Goal: Communication & Community: Participate in discussion

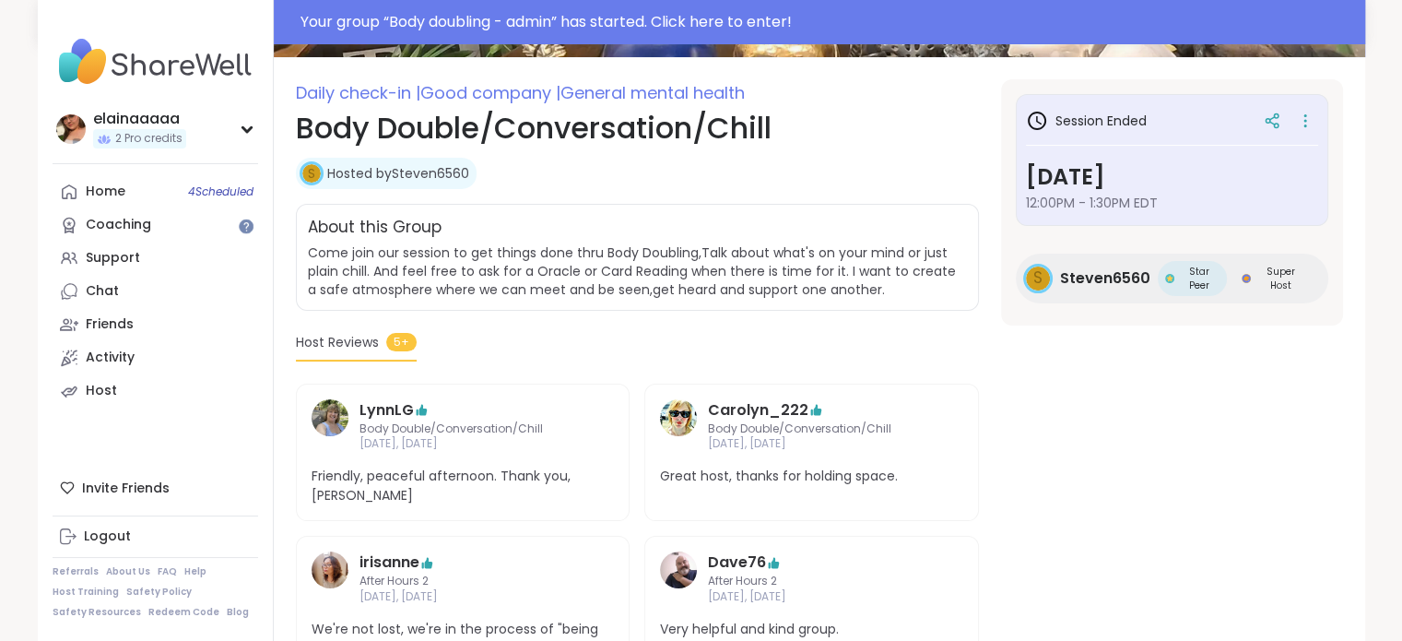
click at [183, 48] on img at bounding box center [156, 62] width 206 height 65
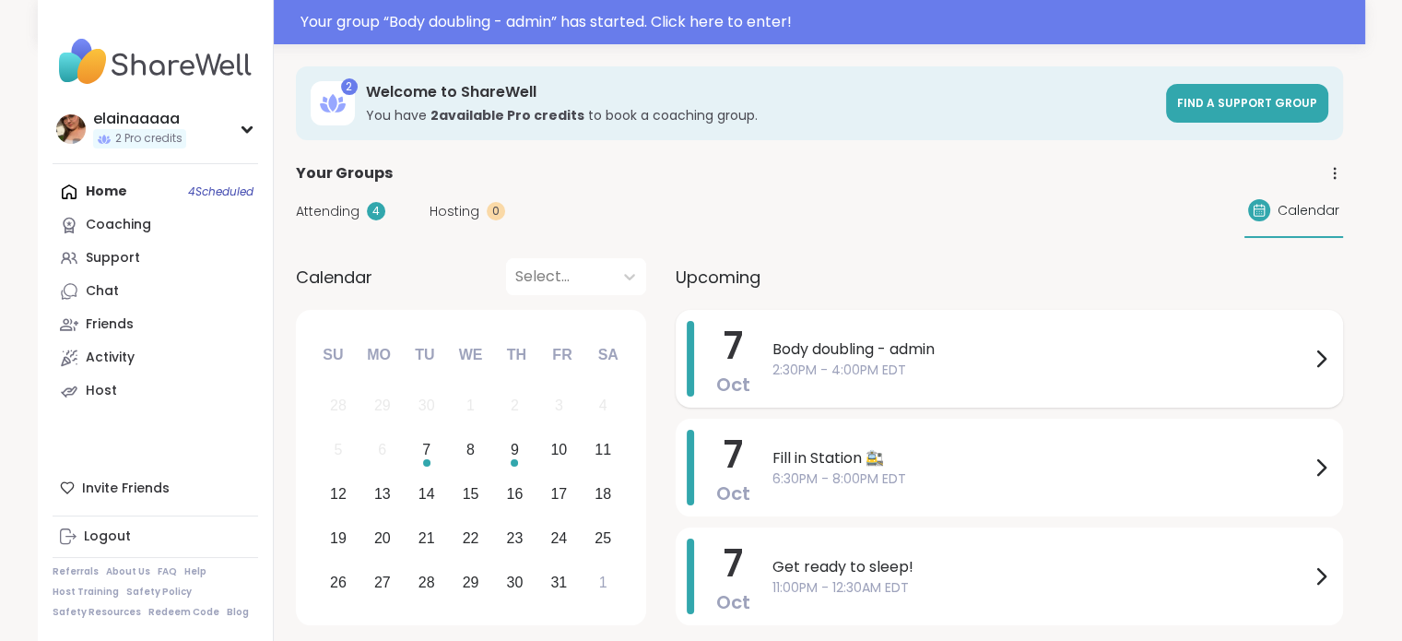
click at [822, 356] on span "Body doubling - admin" at bounding box center [1042, 349] width 538 height 22
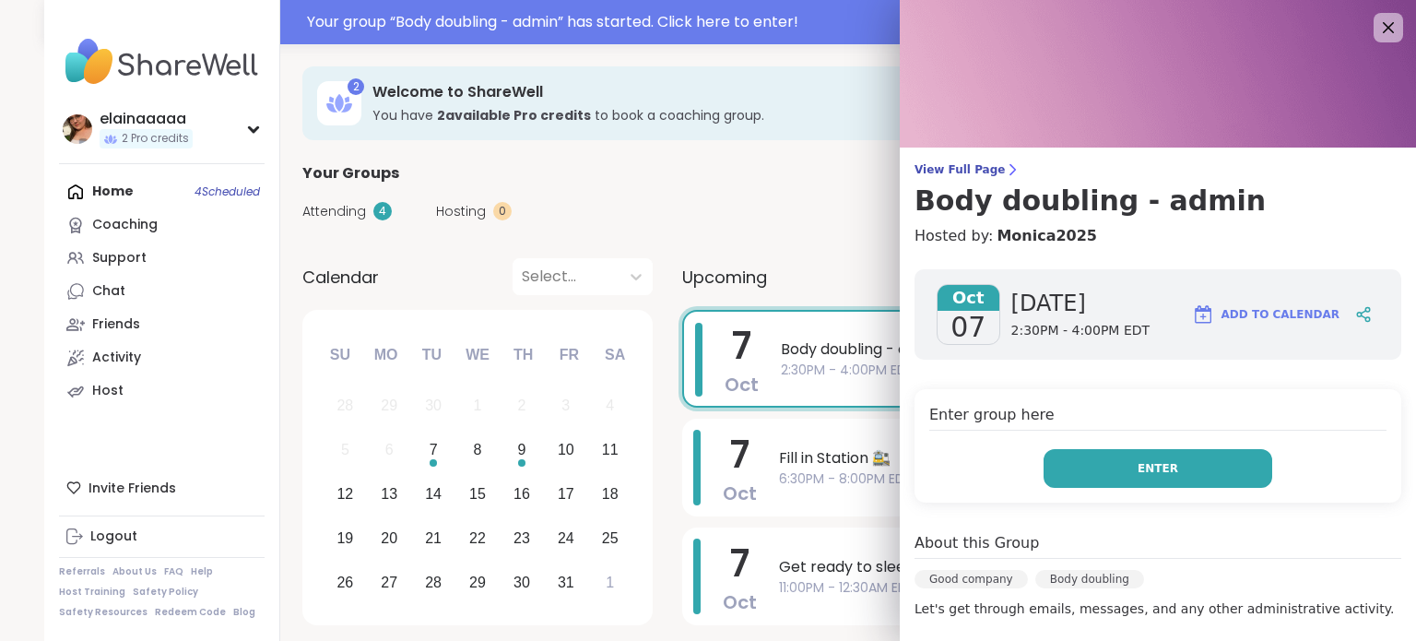
click at [1056, 455] on button "Enter" at bounding box center [1158, 468] width 229 height 39
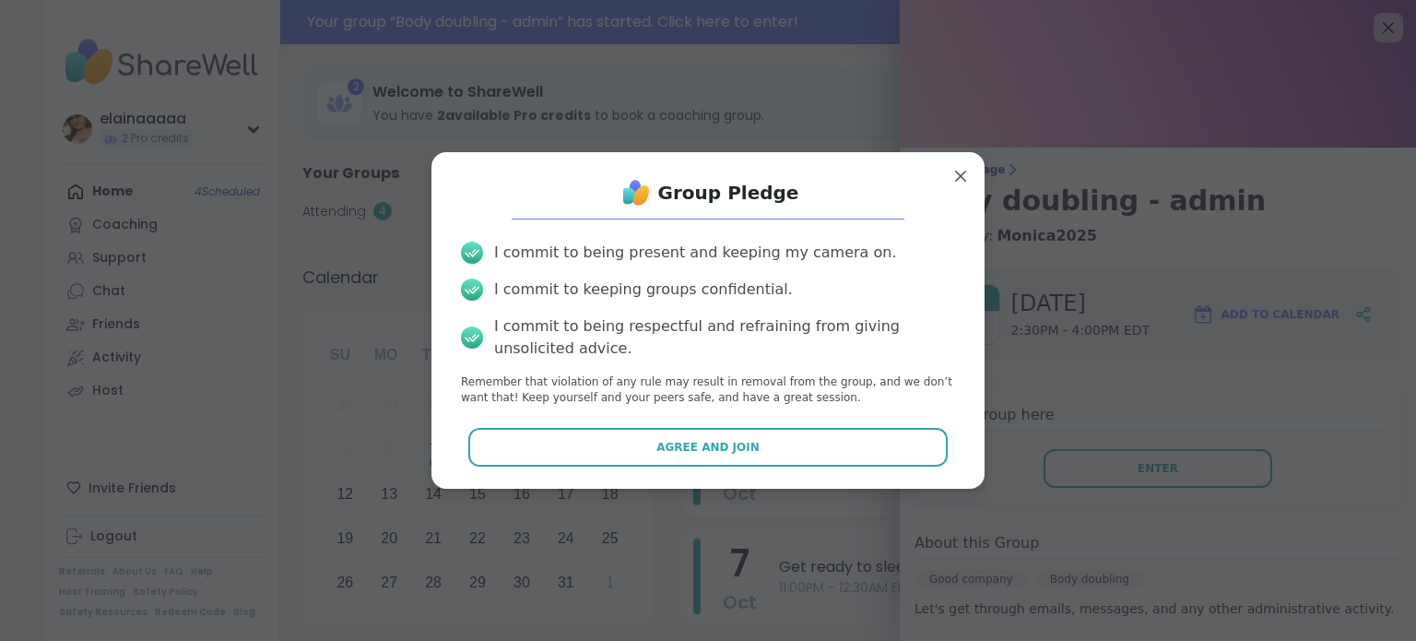
click at [756, 467] on div "Group Pledge I commit to being present and keeping my camera on. I commit to ke…" at bounding box center [708, 320] width 524 height 306
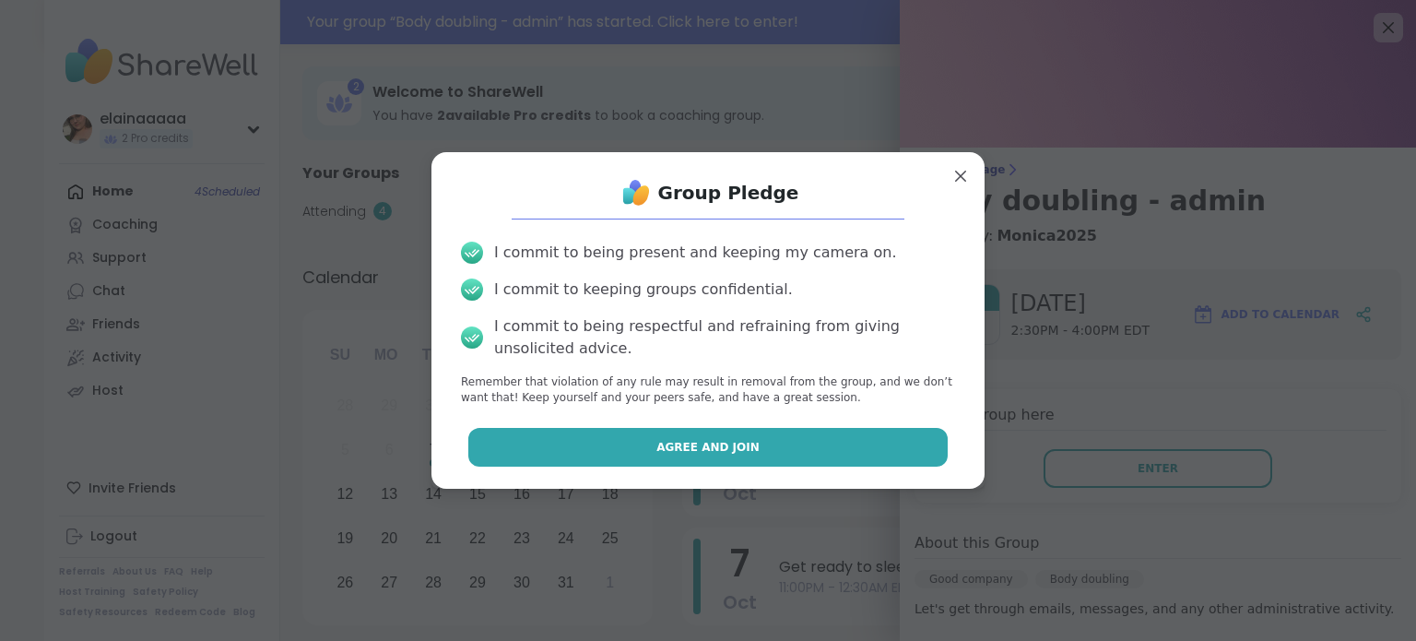
click at [756, 463] on button "Agree and Join" at bounding box center [708, 447] width 480 height 39
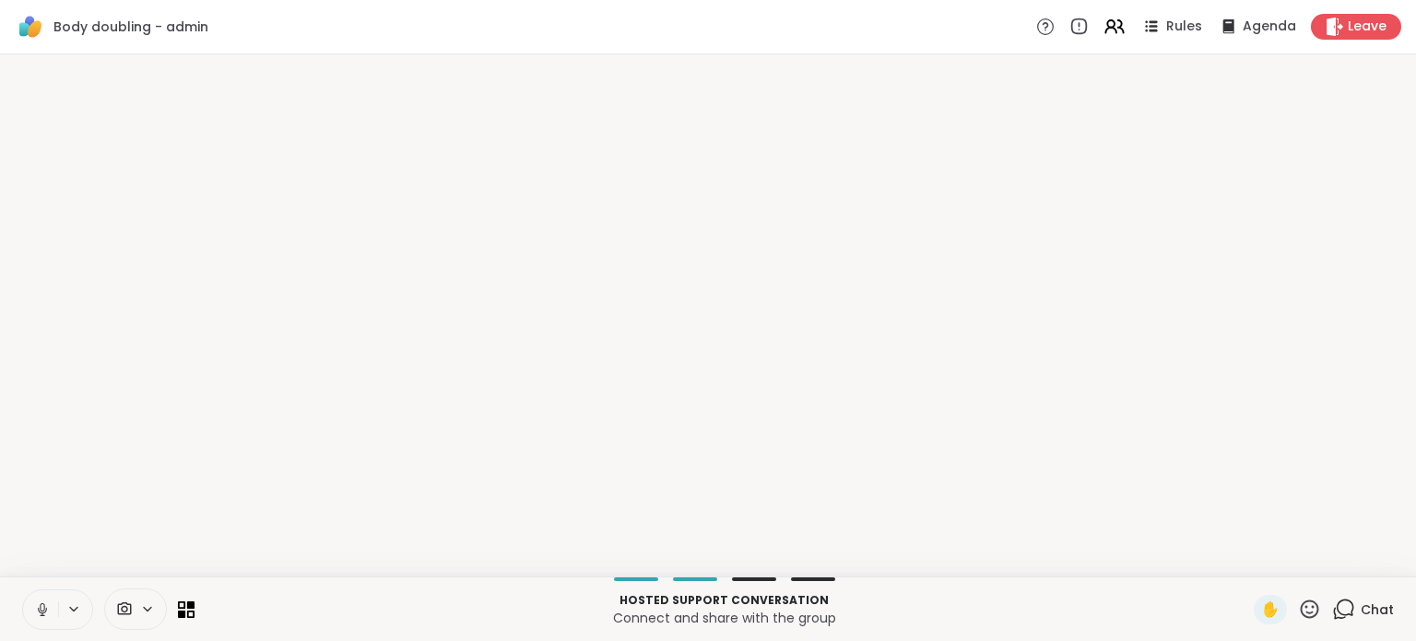
click at [34, 601] on icon at bounding box center [42, 609] width 17 height 17
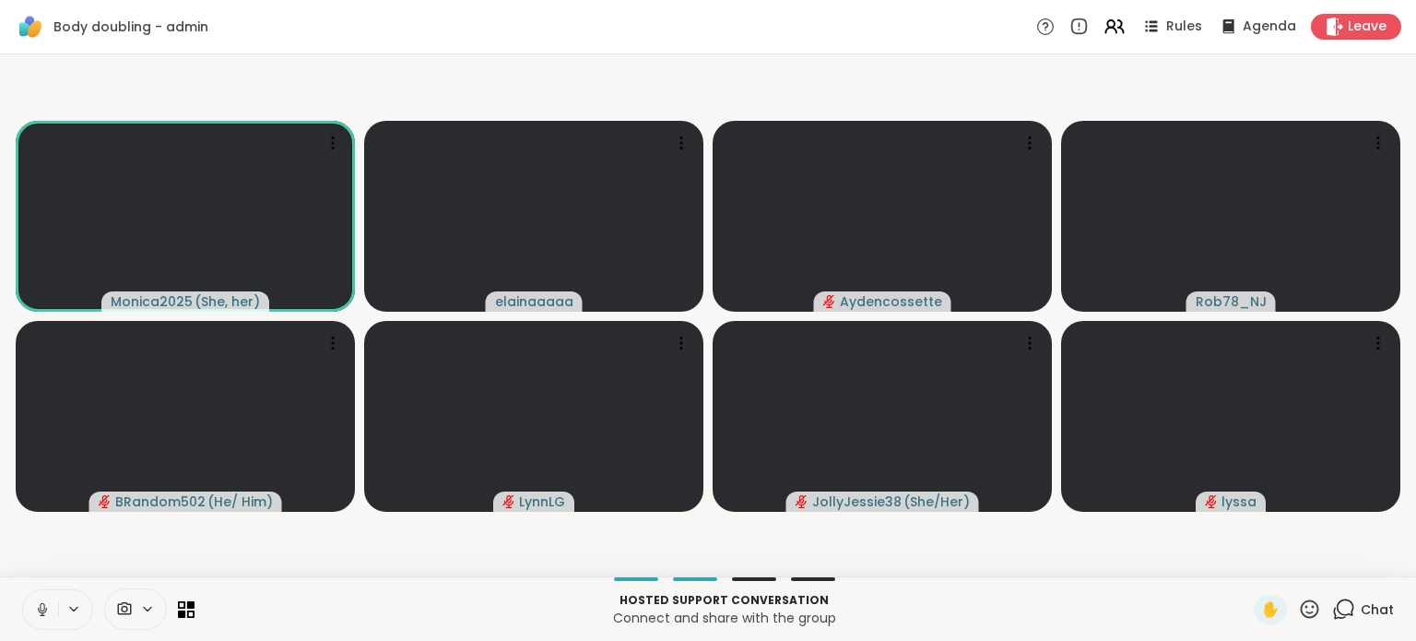
click at [37, 610] on icon at bounding box center [42, 609] width 17 height 17
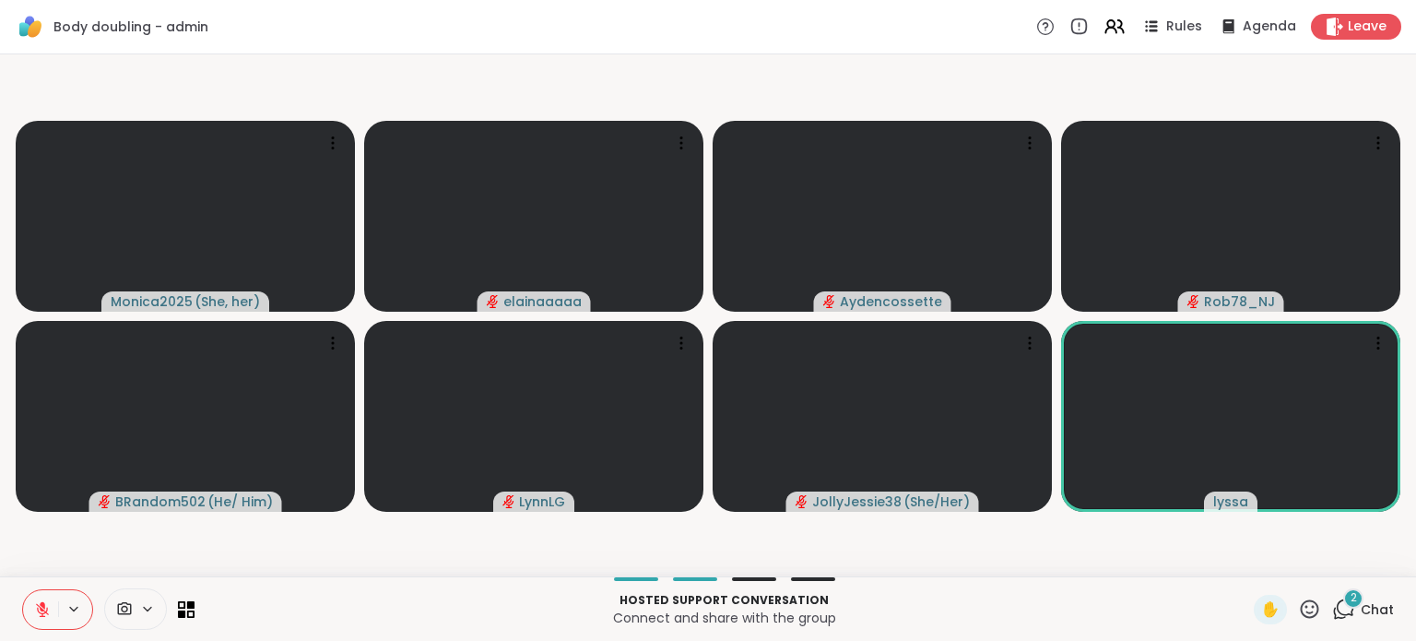
click at [1351, 595] on span "2" at bounding box center [1354, 598] width 6 height 16
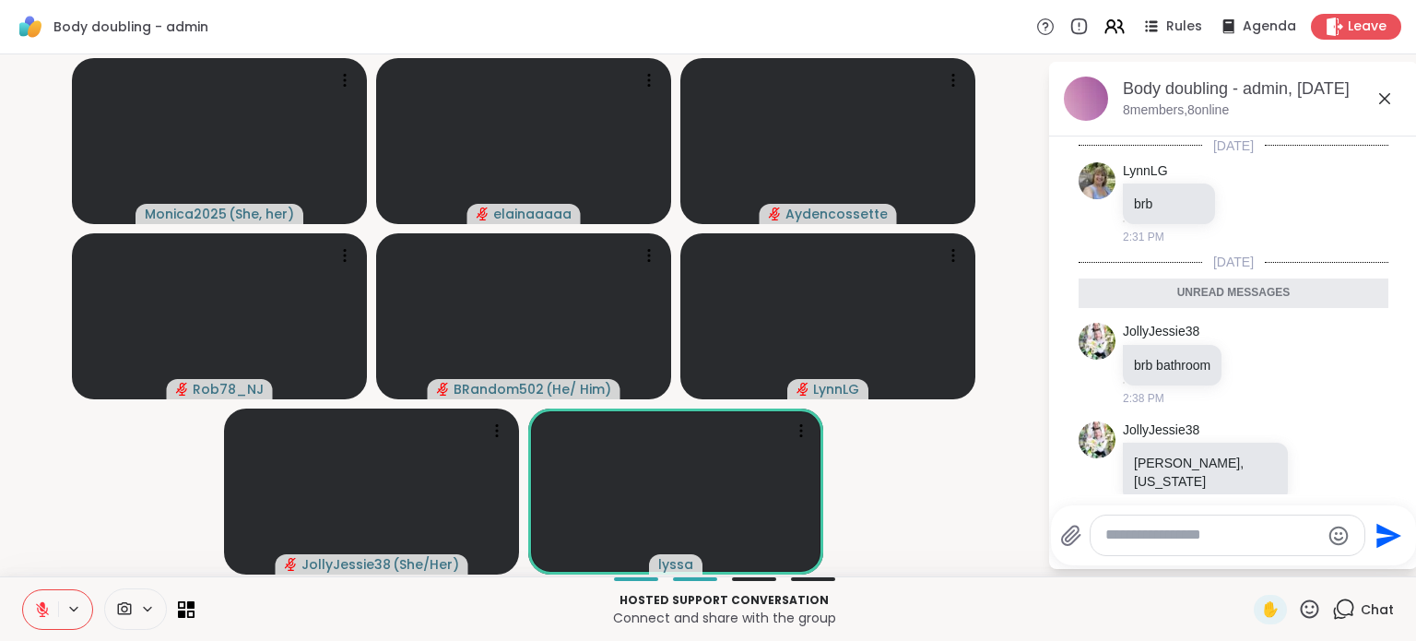
scroll to position [15, 0]
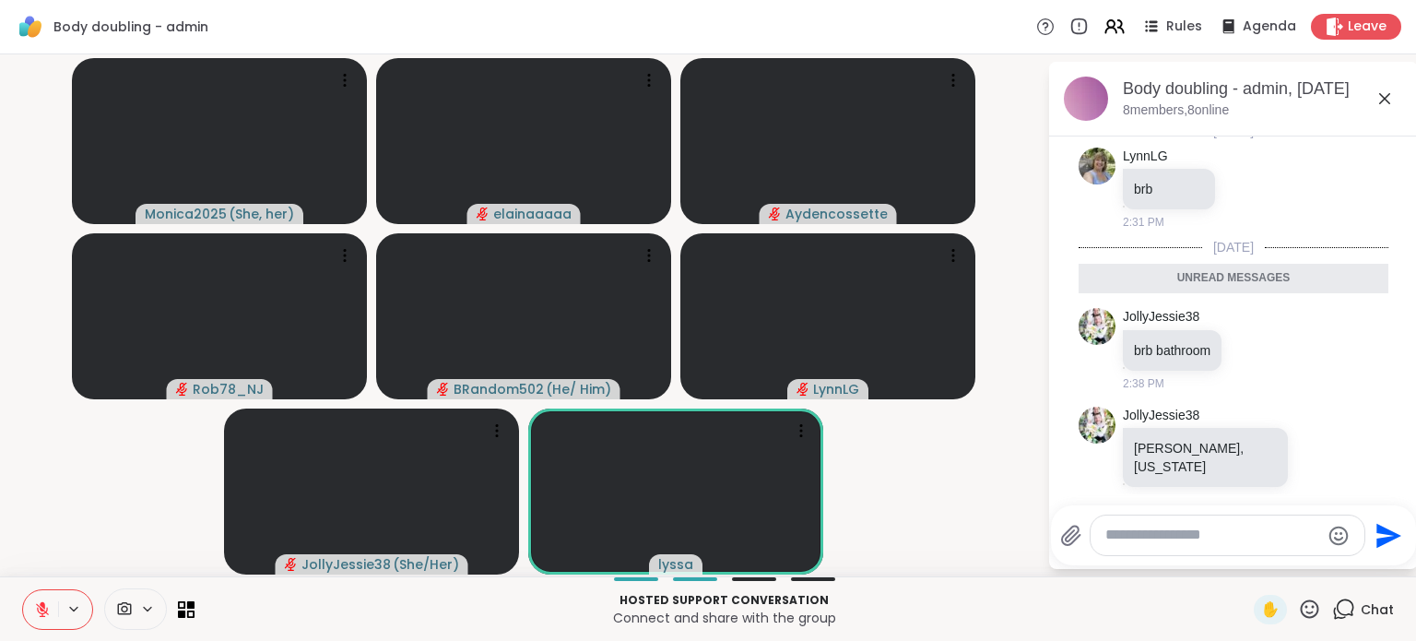
click at [1380, 93] on icon at bounding box center [1384, 98] width 11 height 11
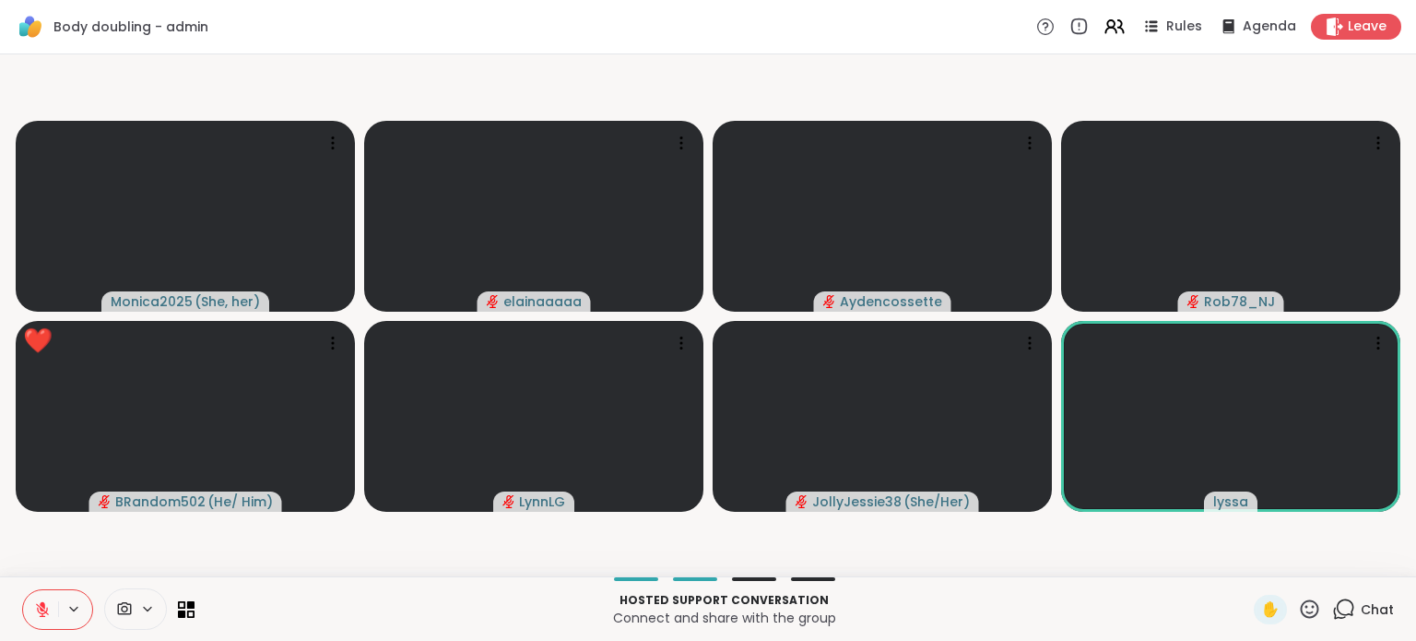
click at [1301, 608] on icon at bounding box center [1310, 608] width 18 height 18
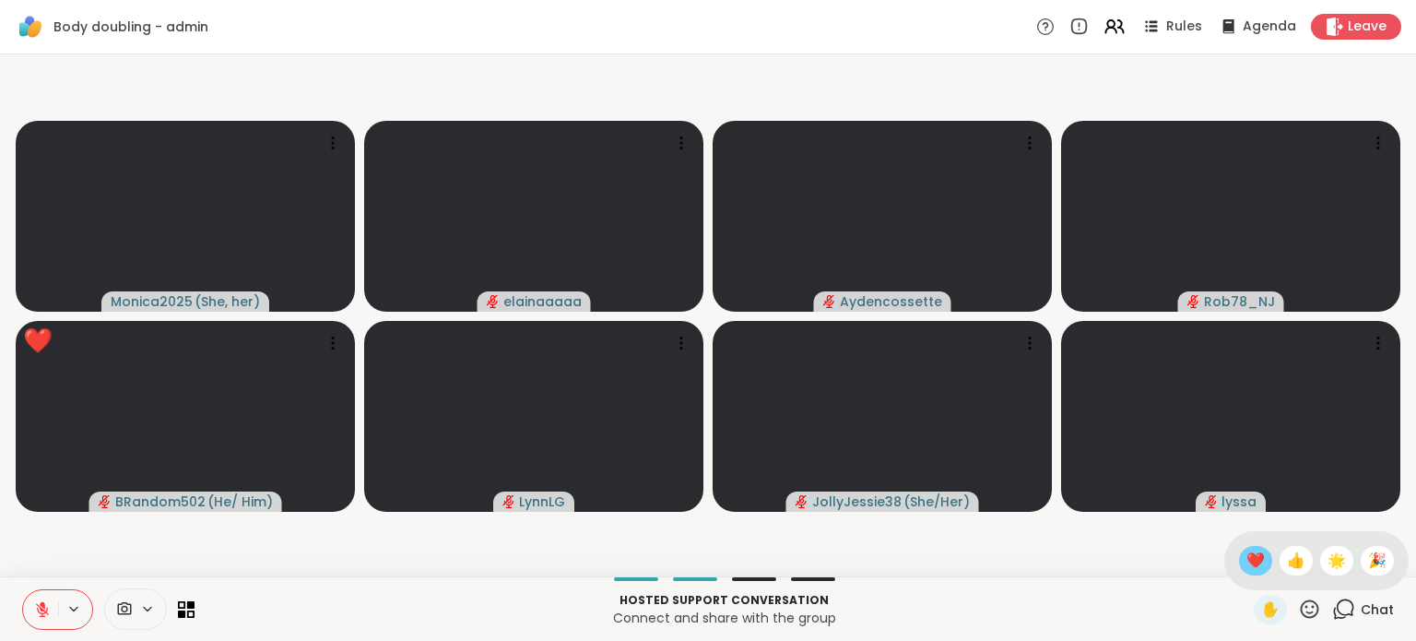
click at [1247, 565] on span "❤️" at bounding box center [1256, 561] width 18 height 22
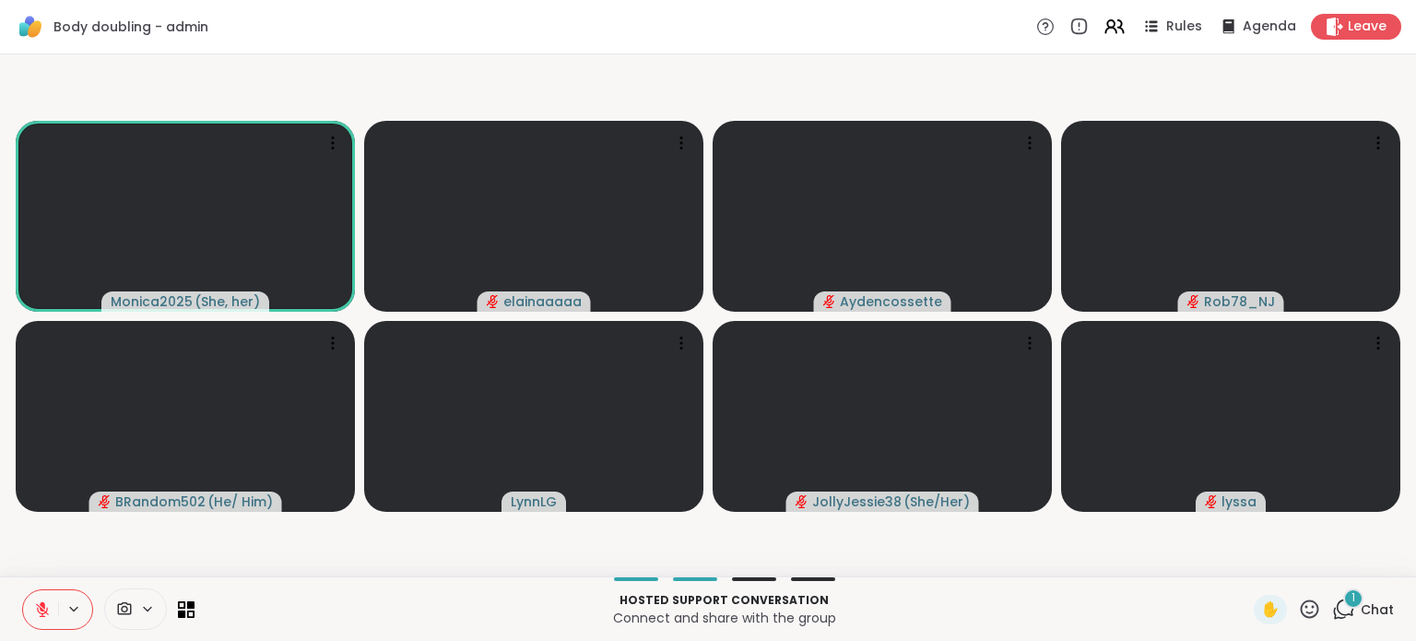
click at [1332, 610] on icon at bounding box center [1343, 608] width 23 height 23
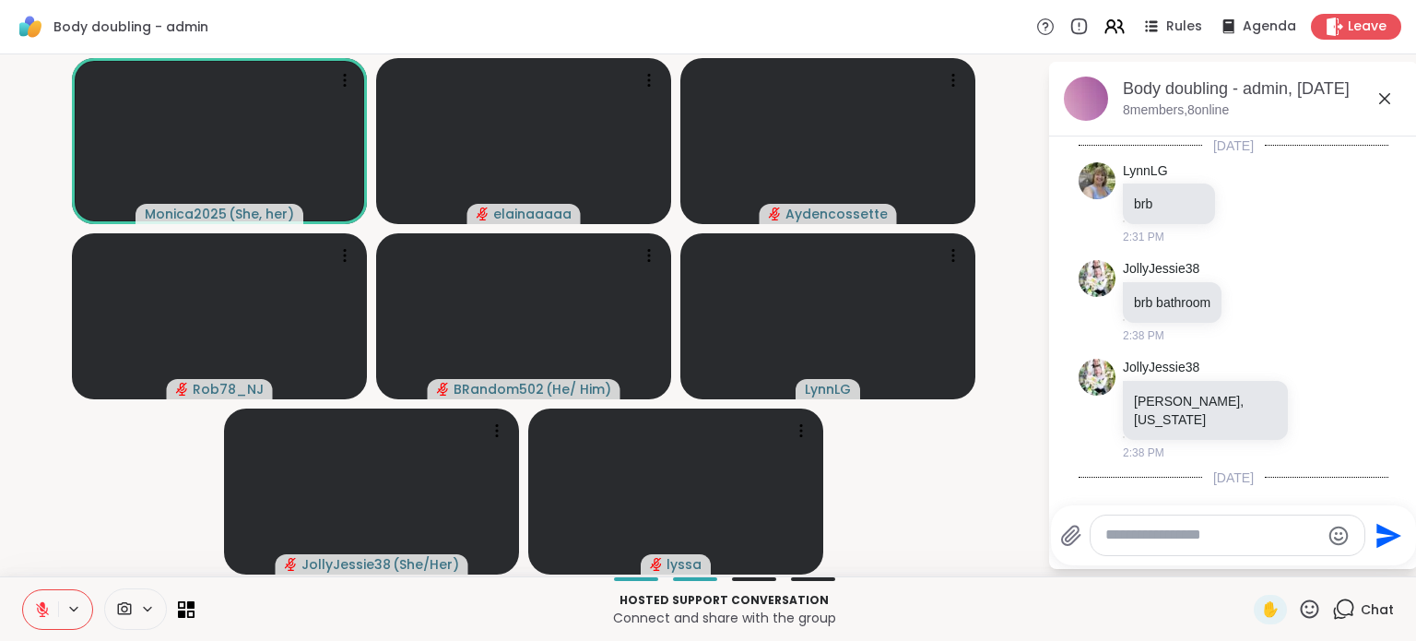
scroll to position [113, 0]
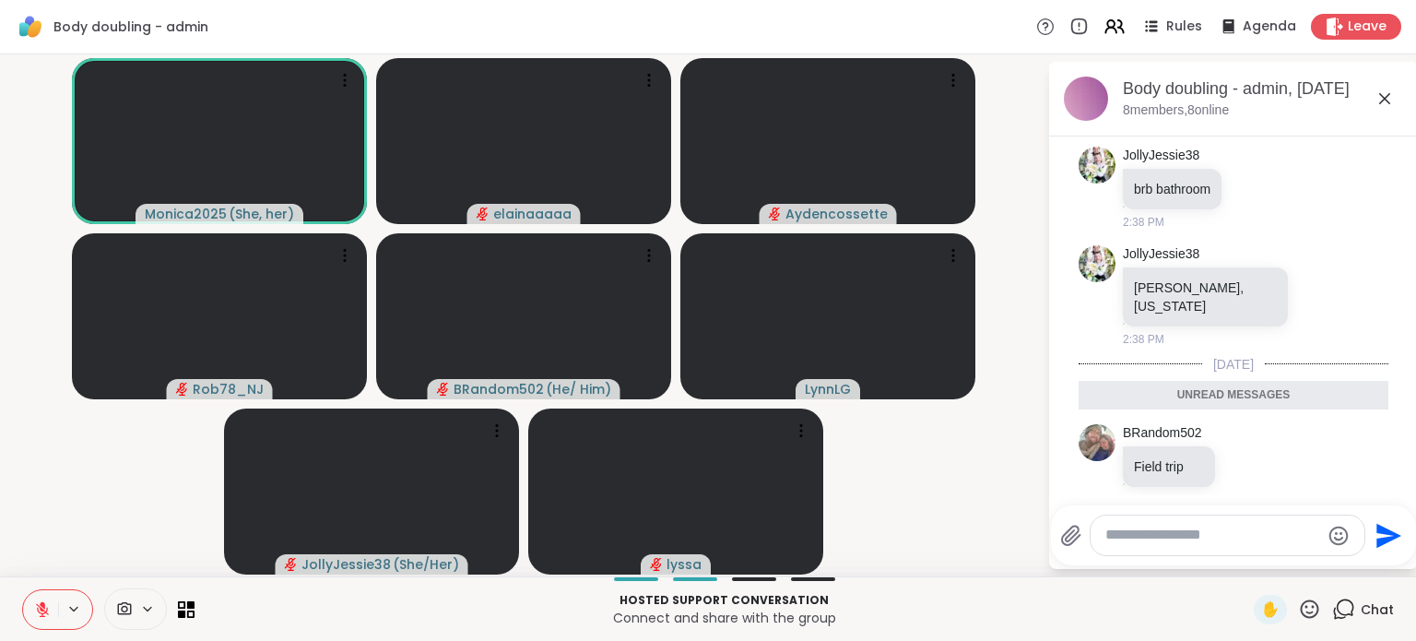
click at [1388, 92] on icon at bounding box center [1385, 99] width 22 height 22
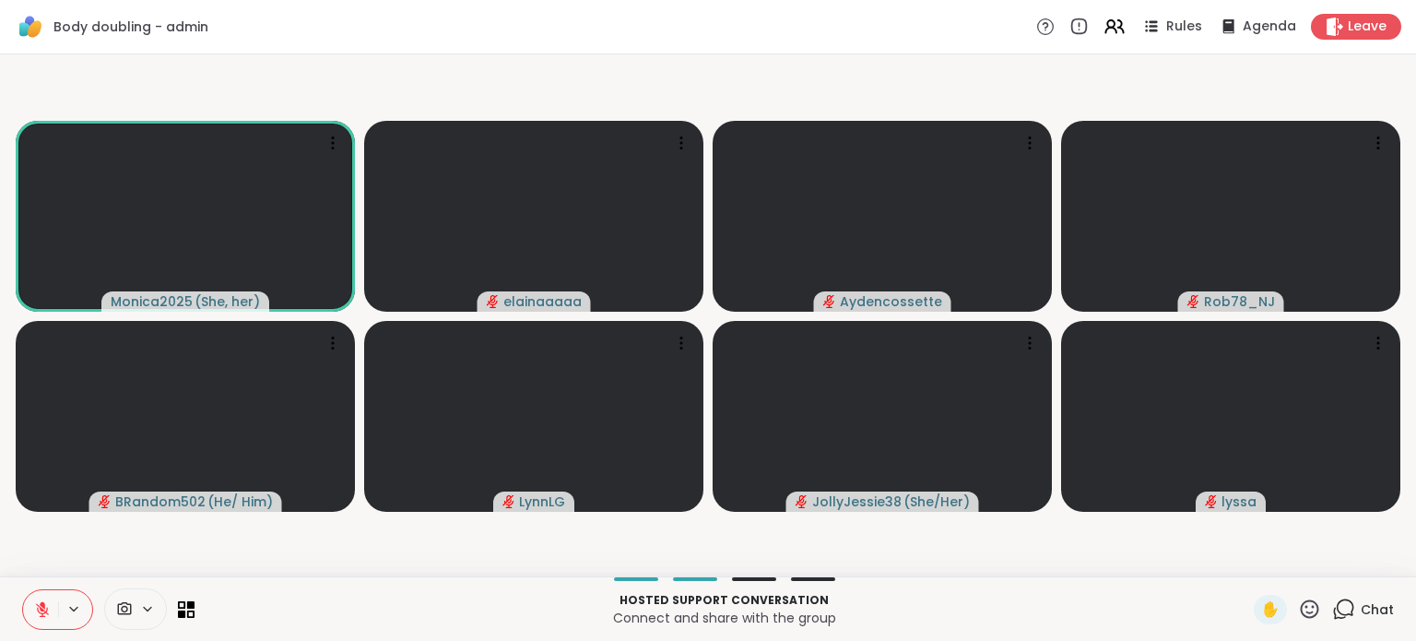
click at [35, 608] on icon at bounding box center [42, 609] width 17 height 17
click at [39, 606] on icon at bounding box center [42, 609] width 17 height 17
click at [52, 619] on button at bounding box center [40, 609] width 35 height 39
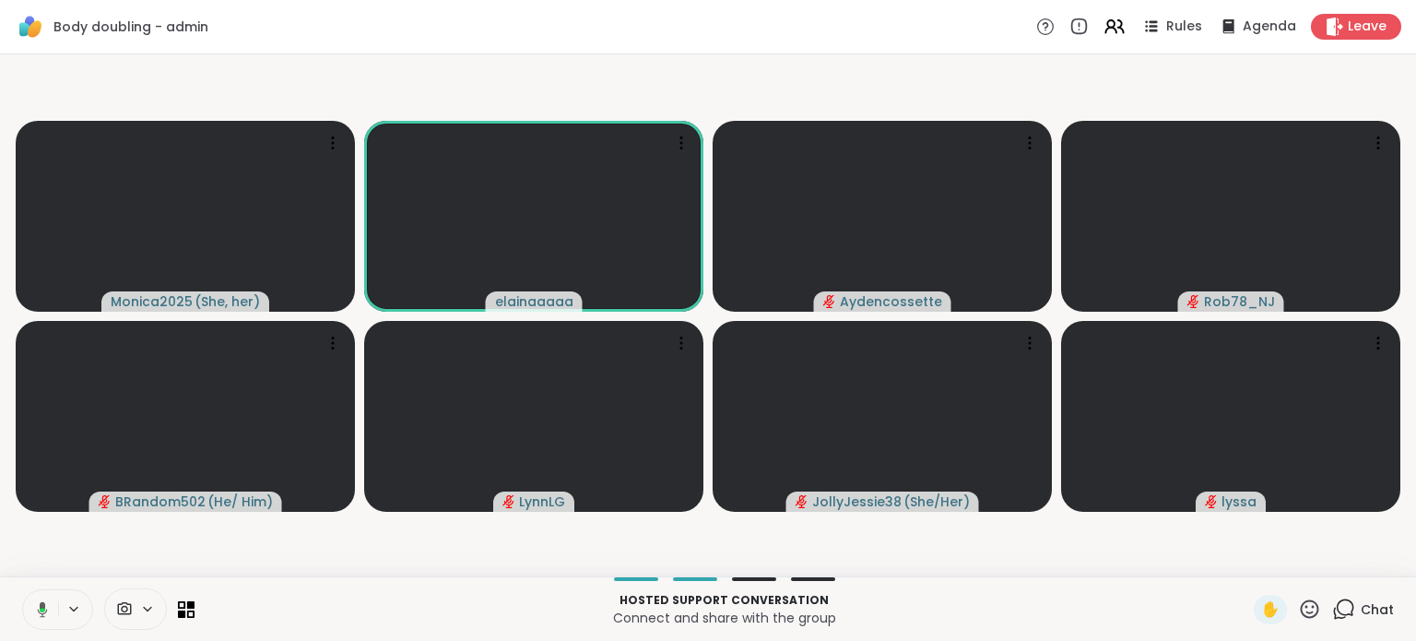
click at [52, 619] on button at bounding box center [39, 609] width 38 height 39
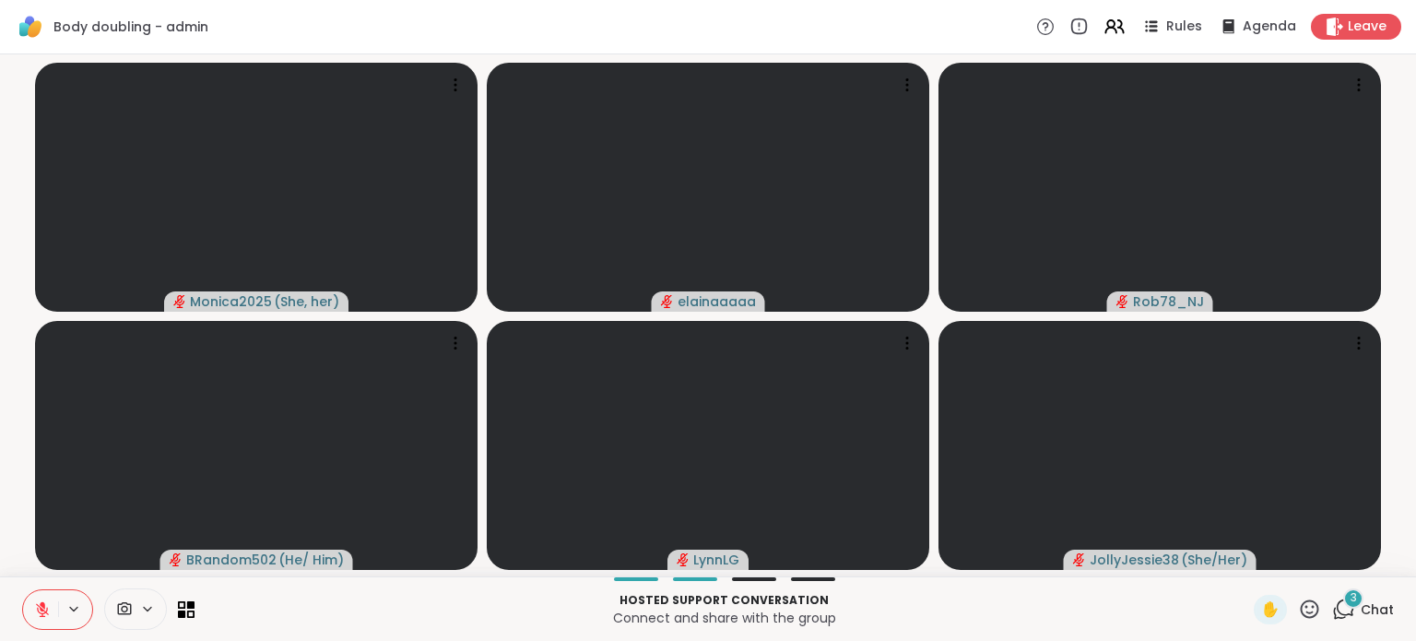
click at [1351, 593] on span "3" at bounding box center [1354, 598] width 6 height 16
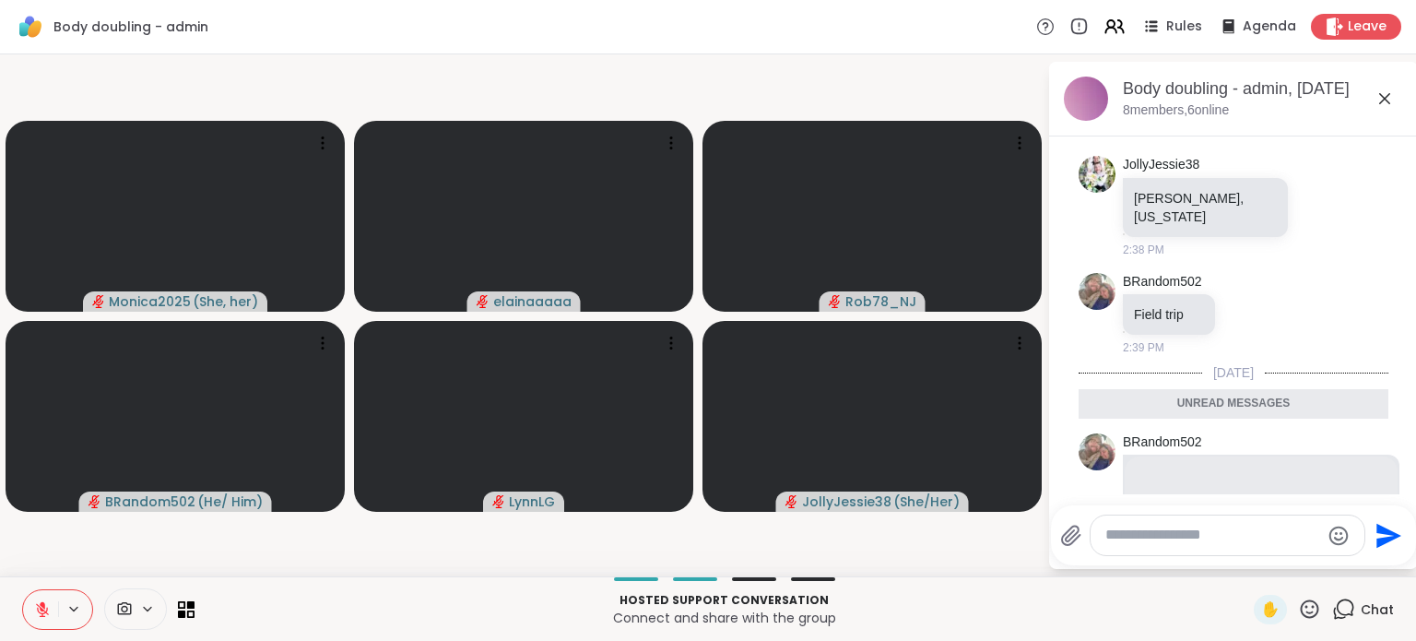
scroll to position [199, 0]
click at [960, 80] on video-player-container "Monica2025 ( She, her ) elainaaaaa Rob78_NJ BRandom502 ( He/ Him ) LynnLG Jolly…" at bounding box center [523, 315] width 1025 height 507
click at [1383, 88] on icon at bounding box center [1385, 99] width 22 height 22
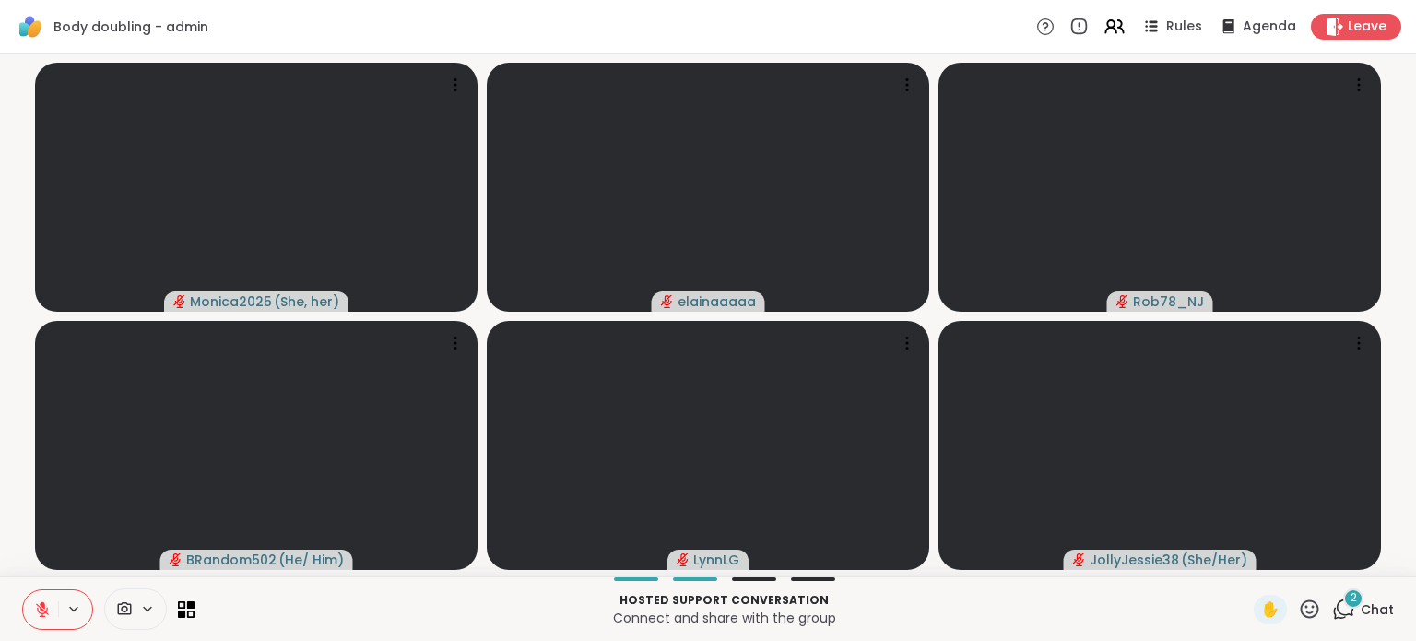
click at [1339, 609] on icon at bounding box center [1343, 608] width 23 height 23
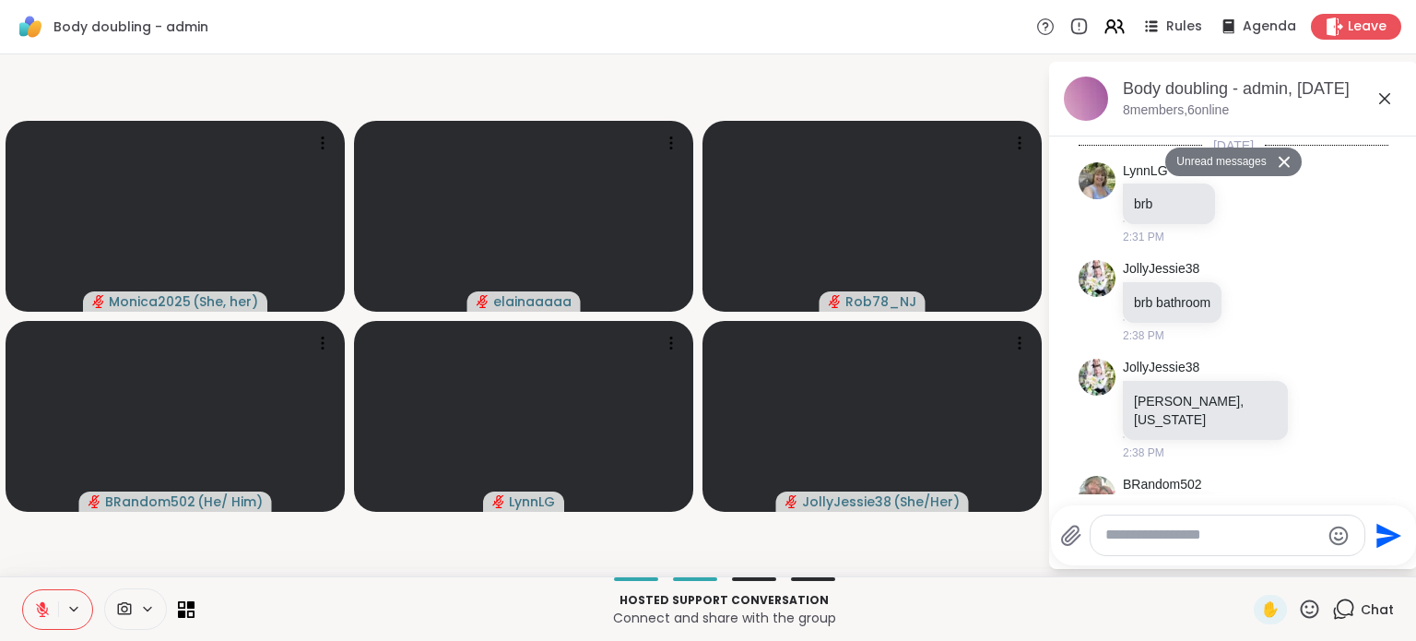
scroll to position [2405, 0]
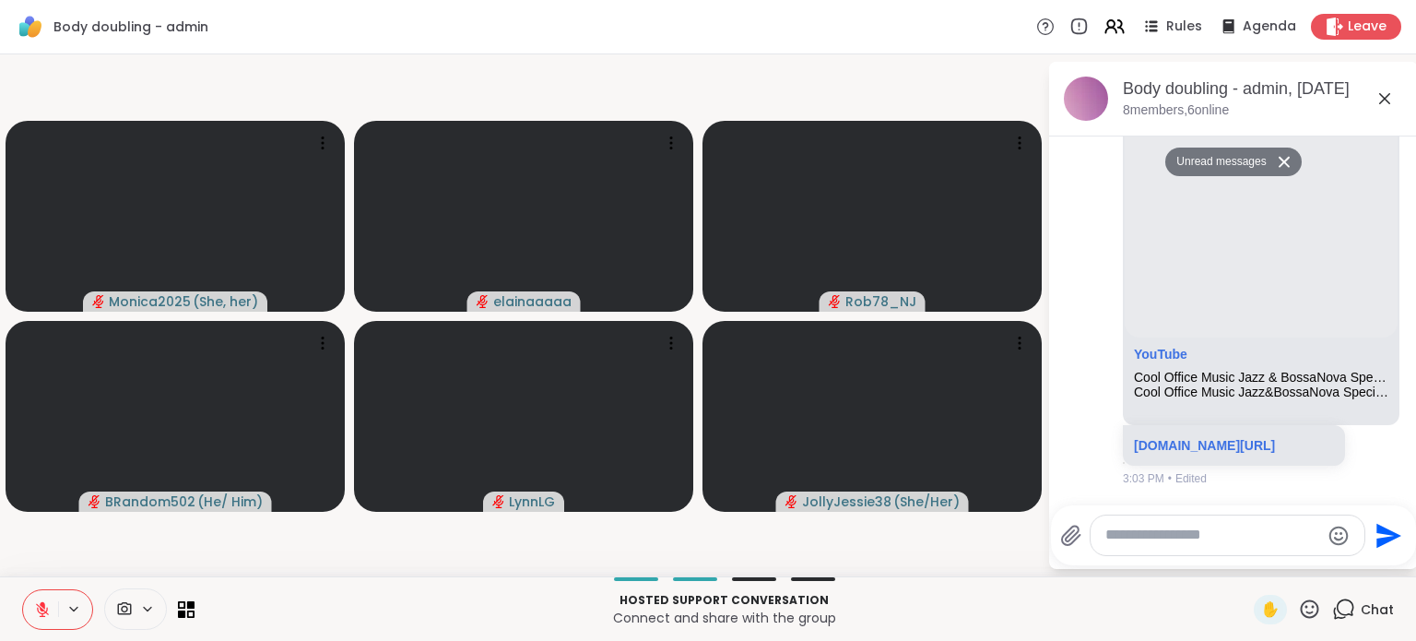
click at [1379, 97] on icon at bounding box center [1385, 99] width 22 height 22
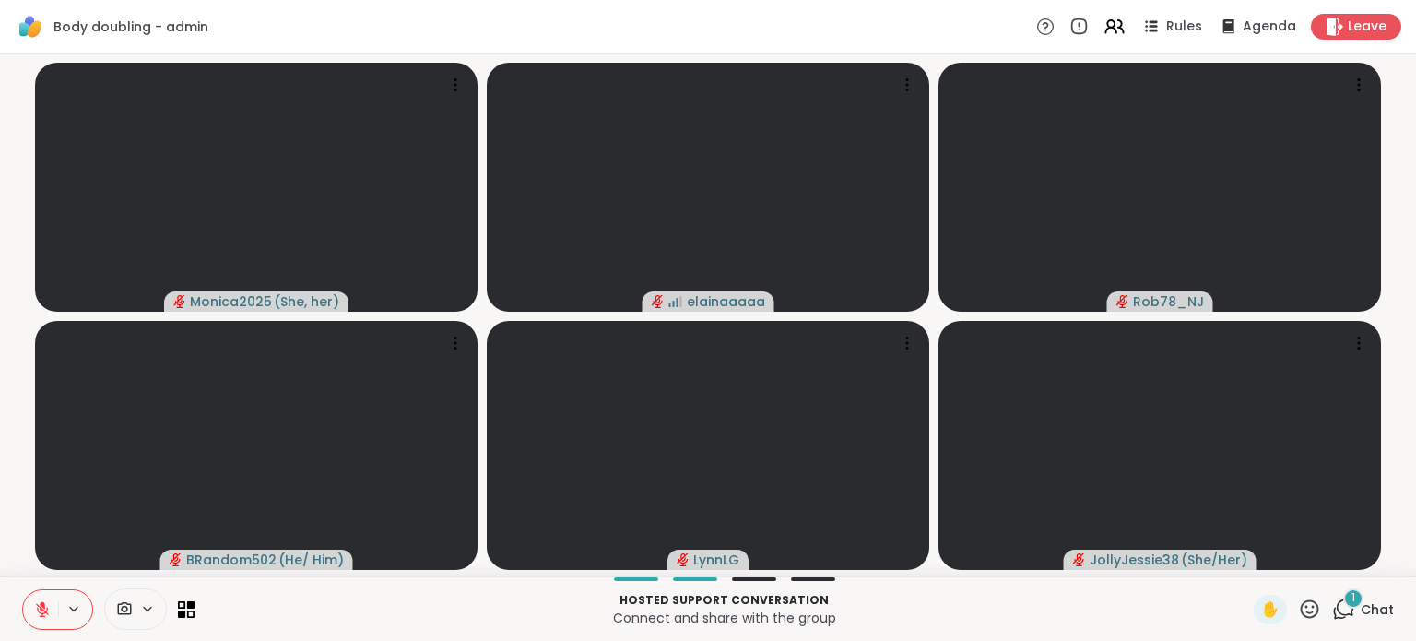
click at [1343, 595] on div "1" at bounding box center [1353, 598] width 20 height 20
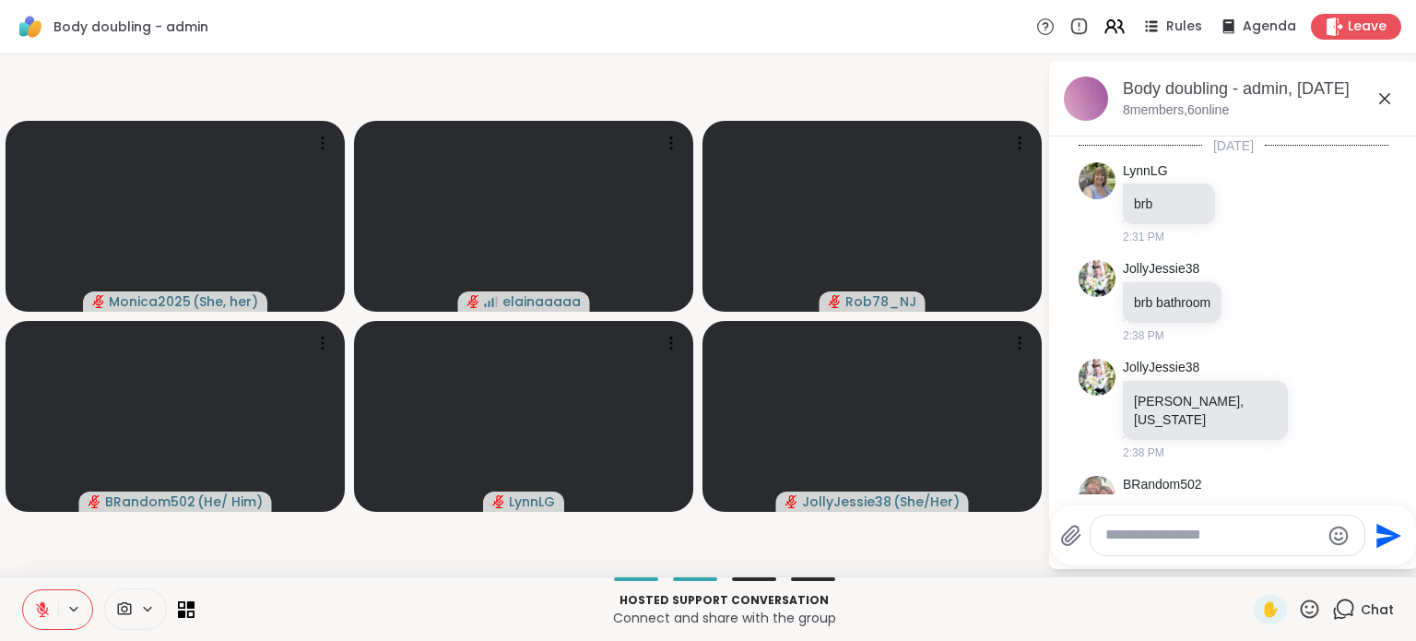
scroll to position [2857, 0]
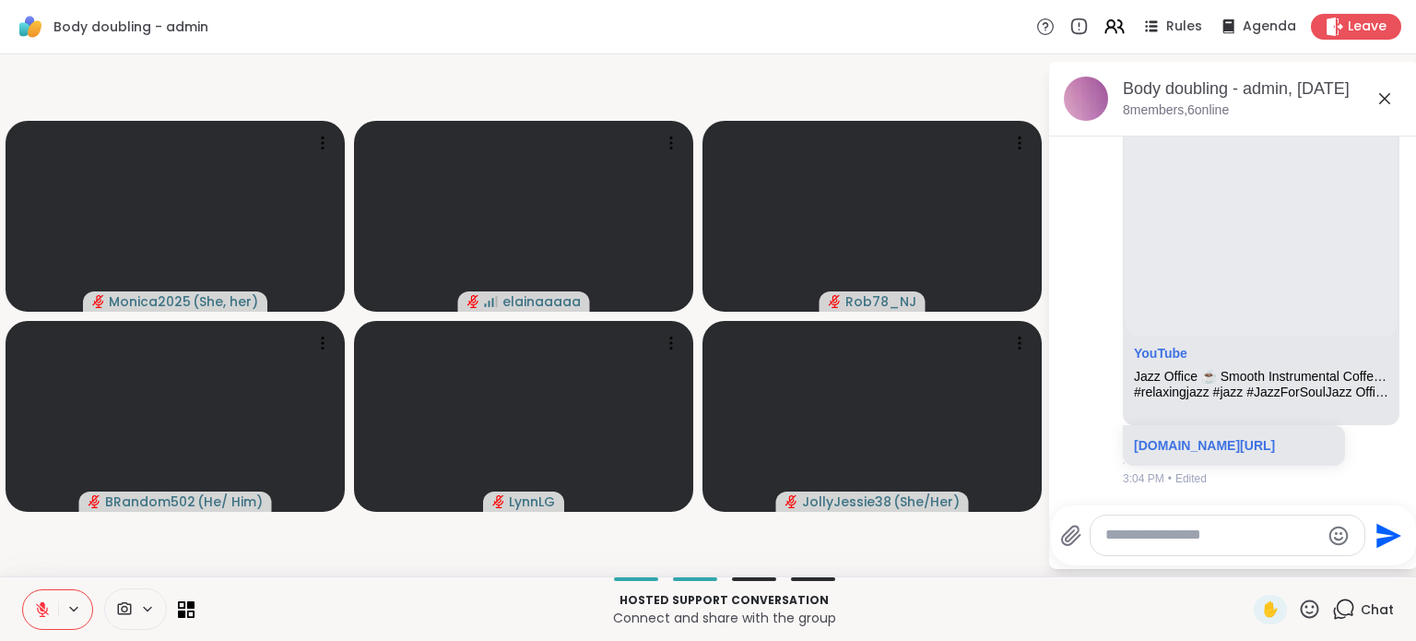
click at [1383, 106] on icon at bounding box center [1385, 99] width 22 height 22
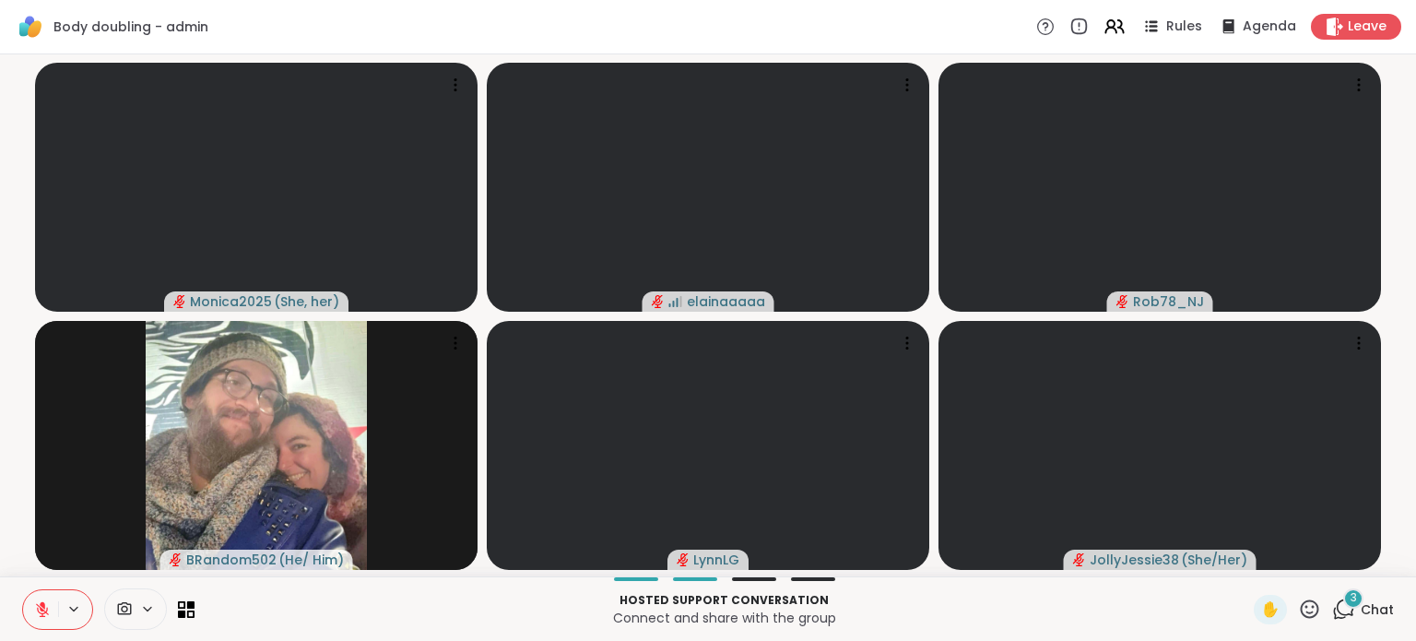
click at [1361, 611] on span "Chat" at bounding box center [1377, 609] width 33 height 18
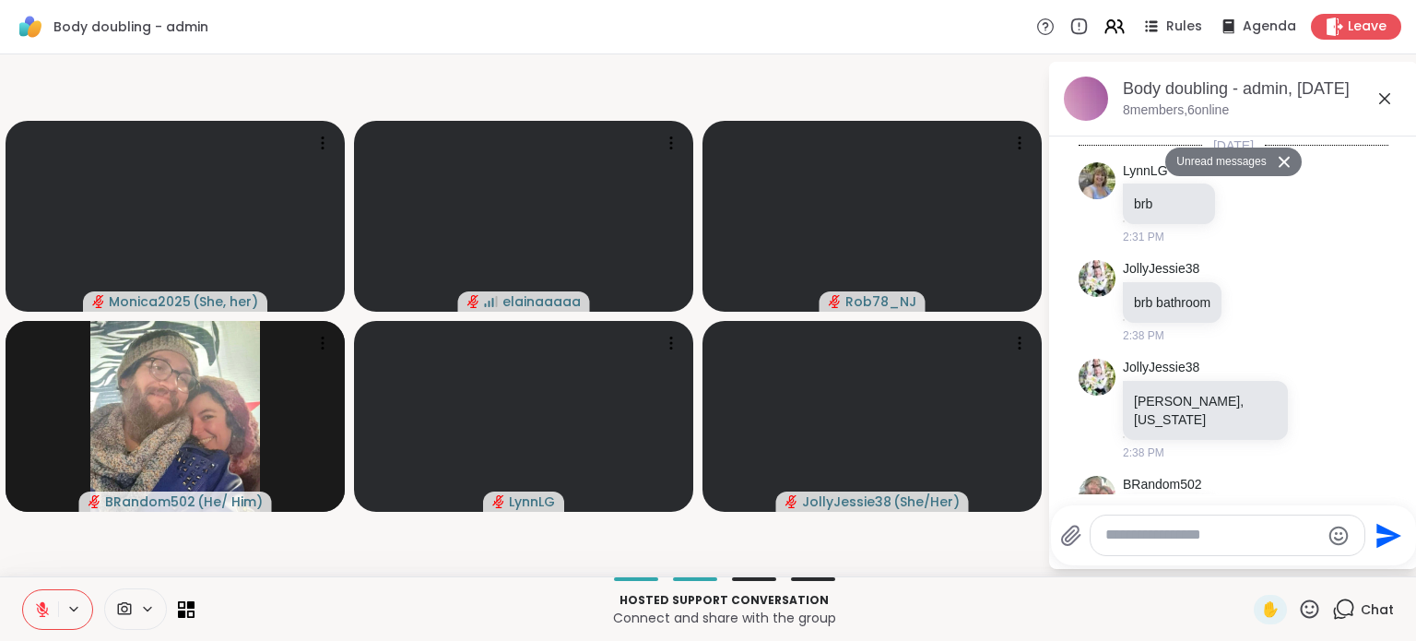
scroll to position [3898, 0]
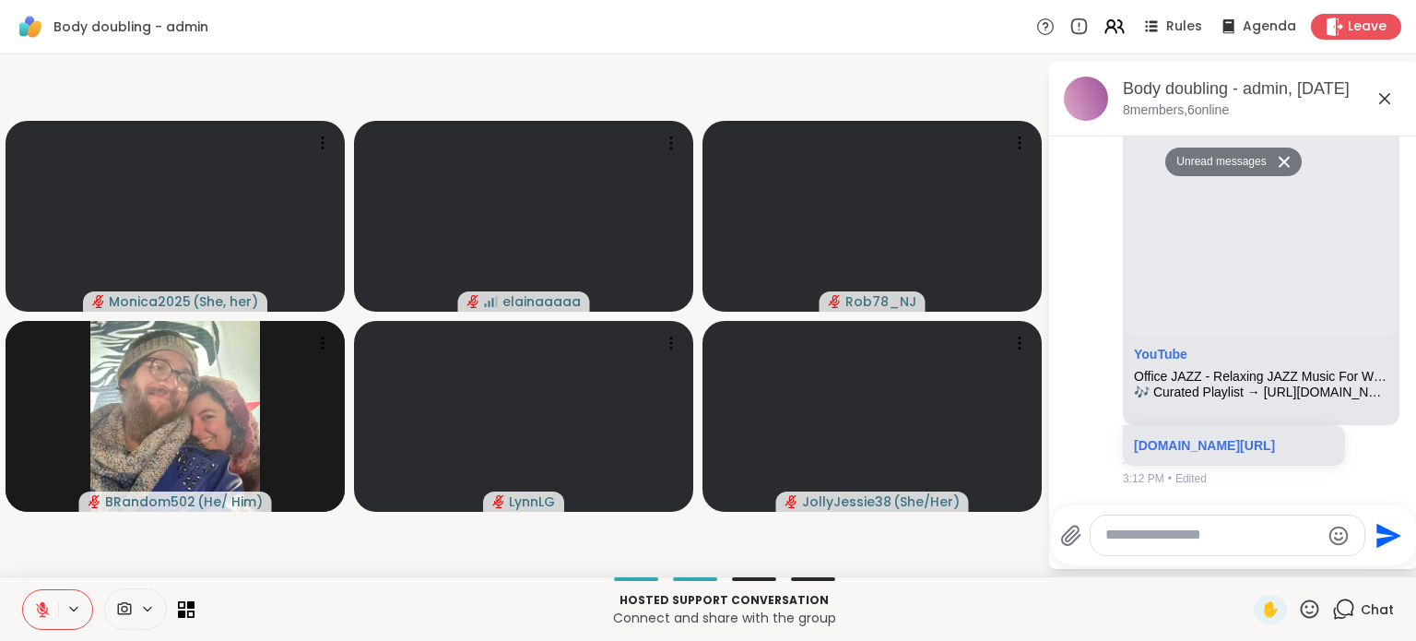
click at [1384, 104] on icon at bounding box center [1385, 99] width 22 height 22
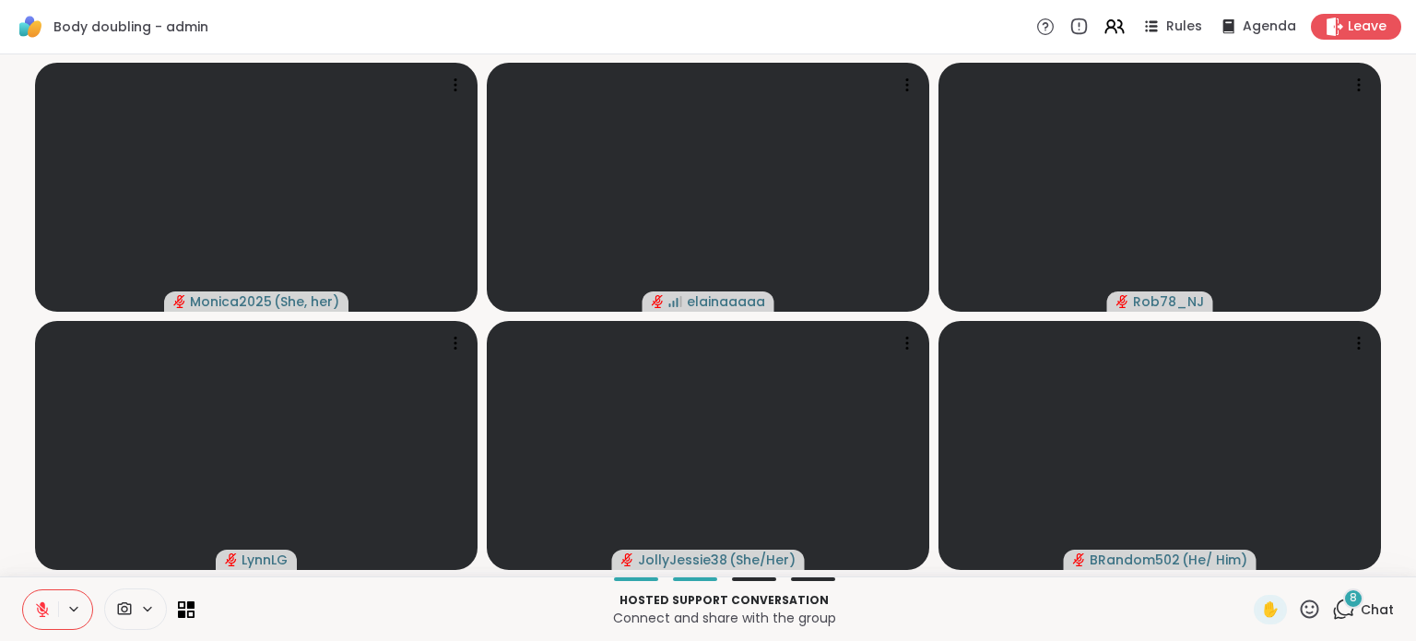
click at [1343, 592] on div "8" at bounding box center [1353, 598] width 20 height 20
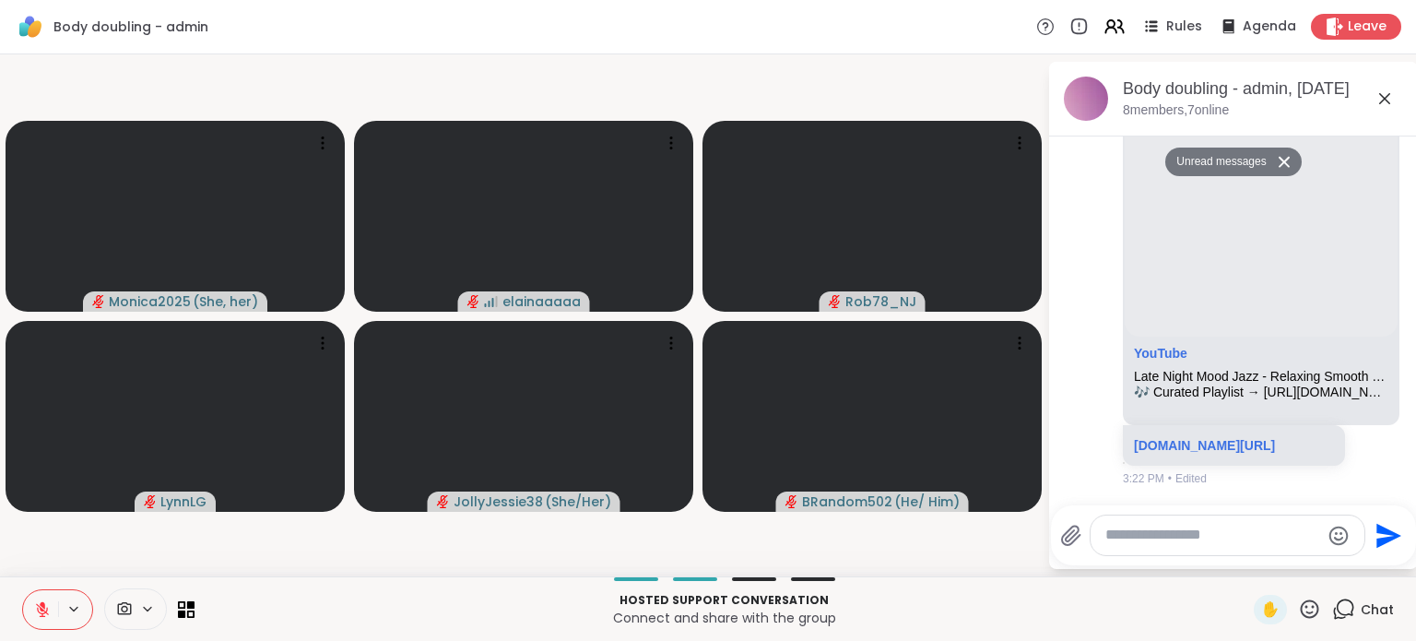
scroll to position [7523, 0]
click at [1219, 538] on textarea "Type your message" at bounding box center [1213, 535] width 215 height 19
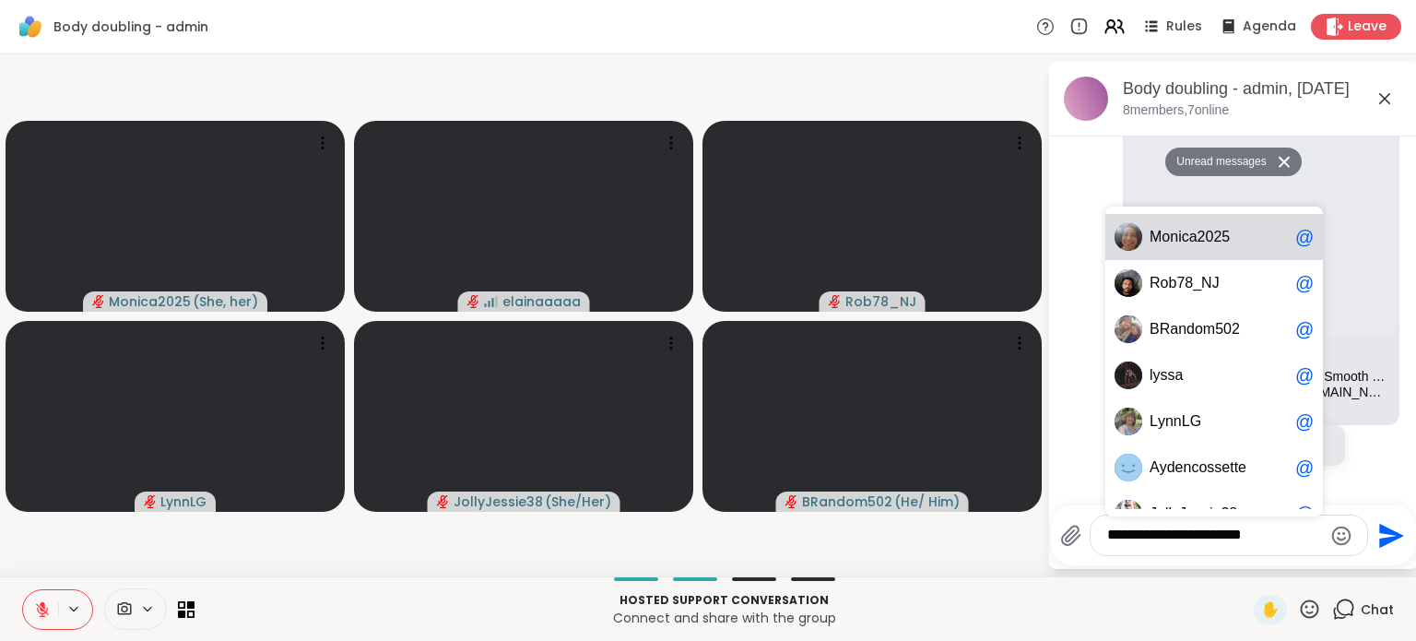
click at [1224, 250] on div "M o n i c a 2 0 2 5 @" at bounding box center [1215, 237] width 218 height 46
type textarea "**********"
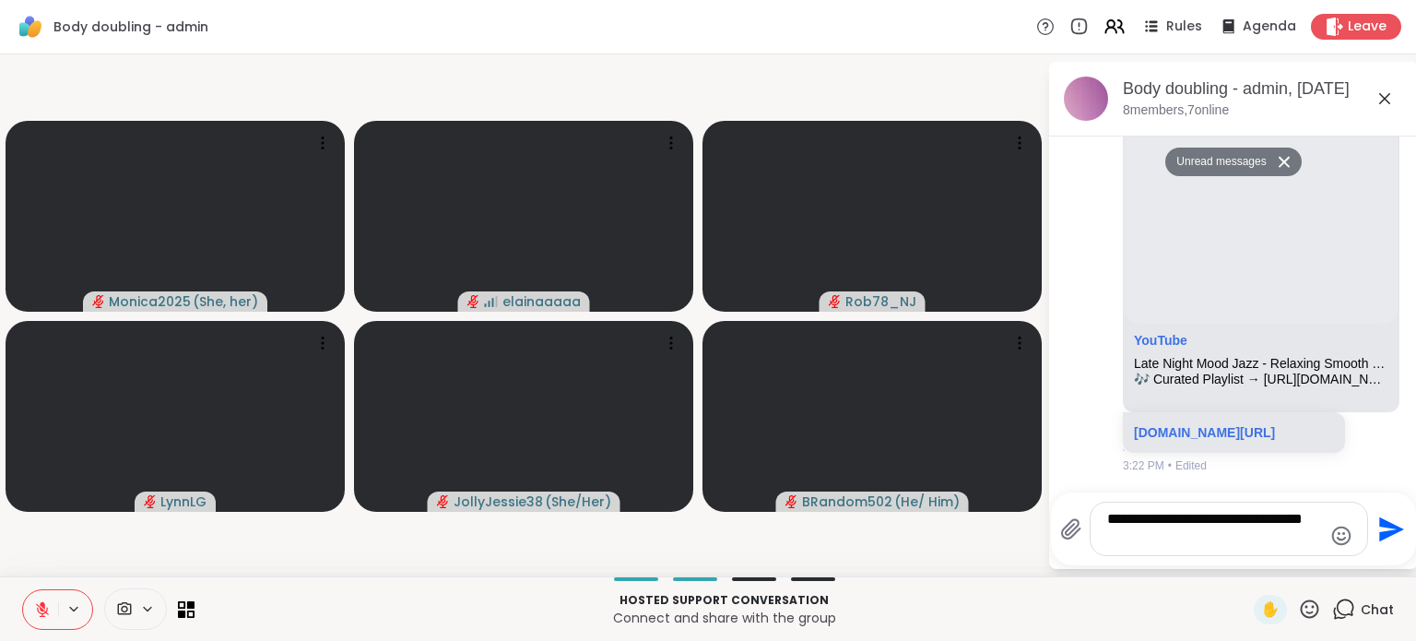
click at [1389, 536] on icon "Send" at bounding box center [1390, 529] width 30 height 30
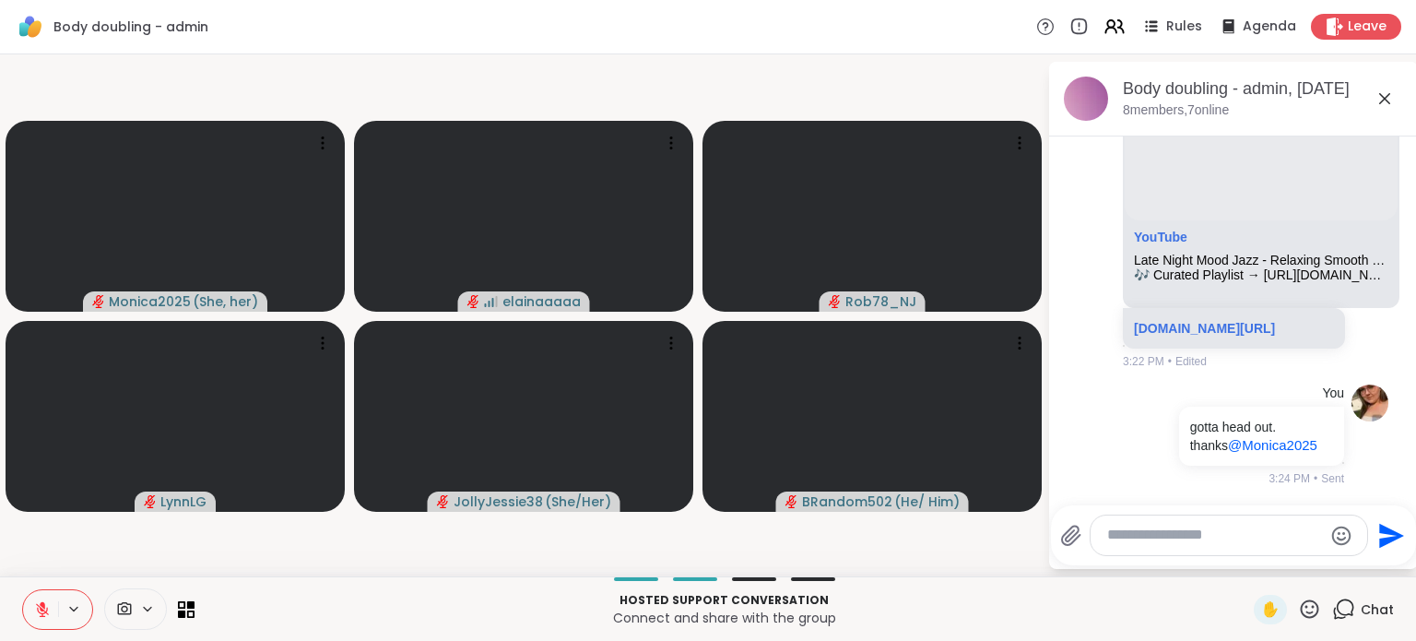
scroll to position [7613, 0]
click at [1348, 21] on span "Leave" at bounding box center [1368, 27] width 41 height 19
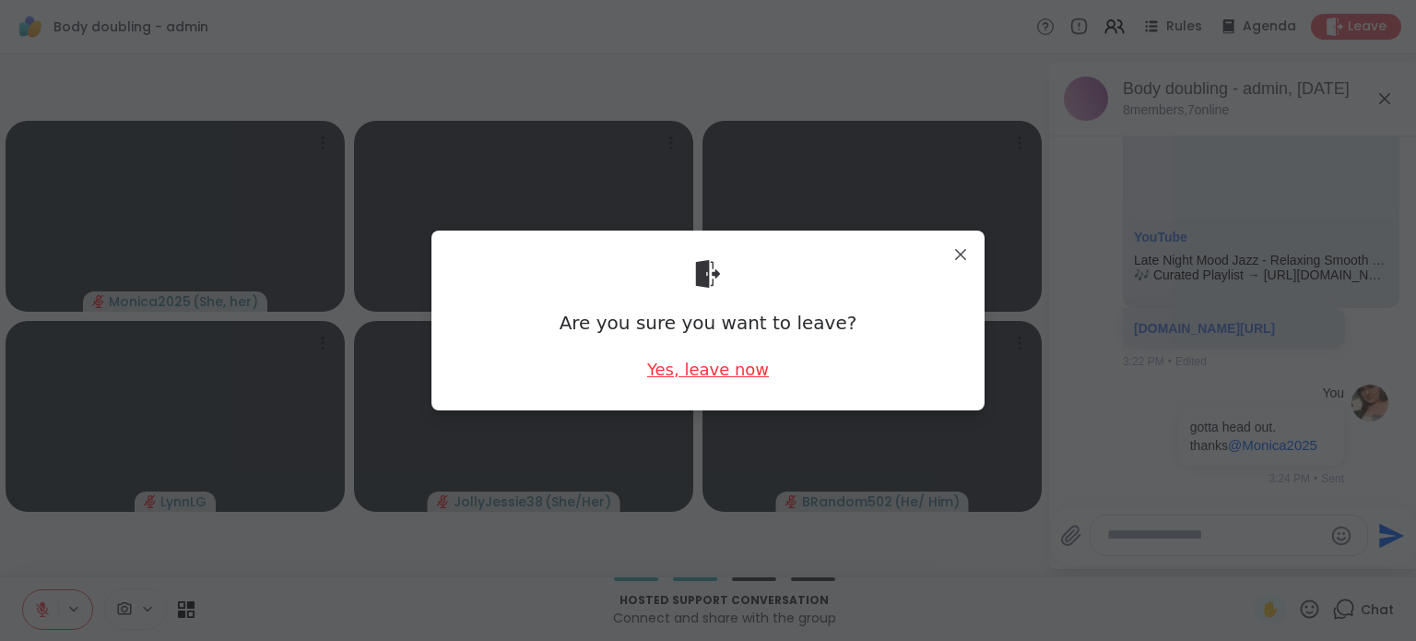
click at [729, 372] on div "Yes, leave now" at bounding box center [708, 369] width 122 height 23
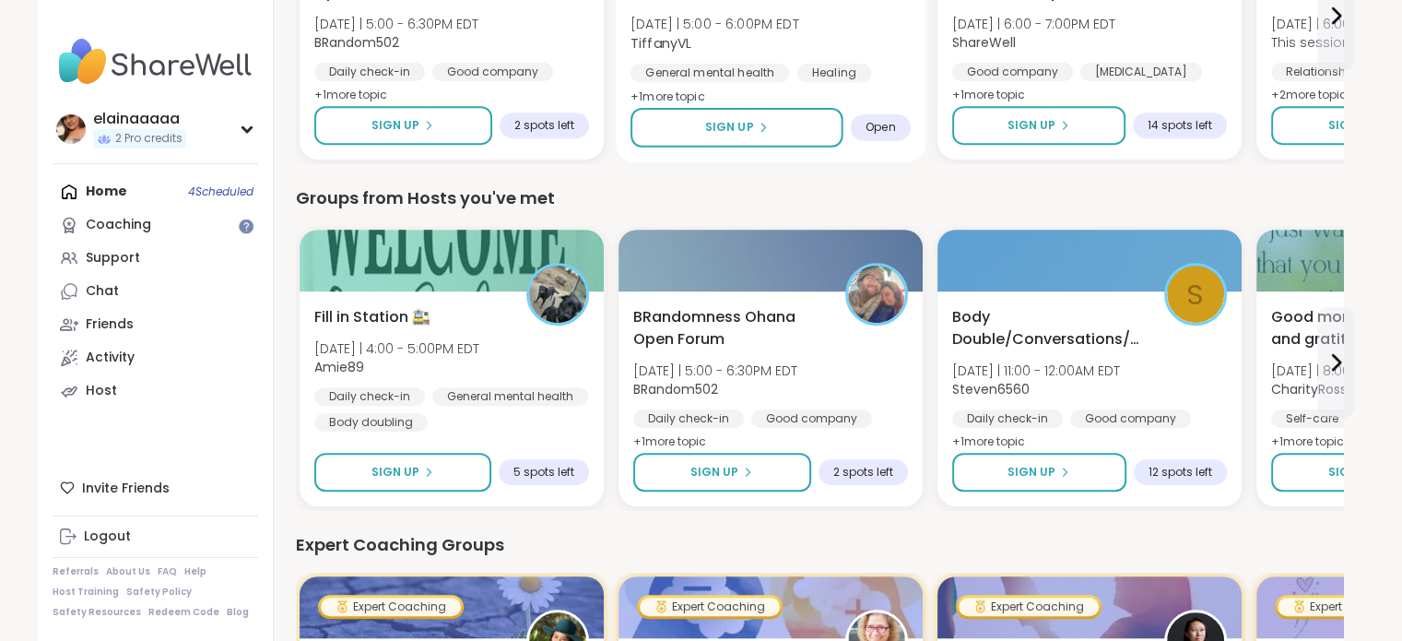
scroll to position [780, 0]
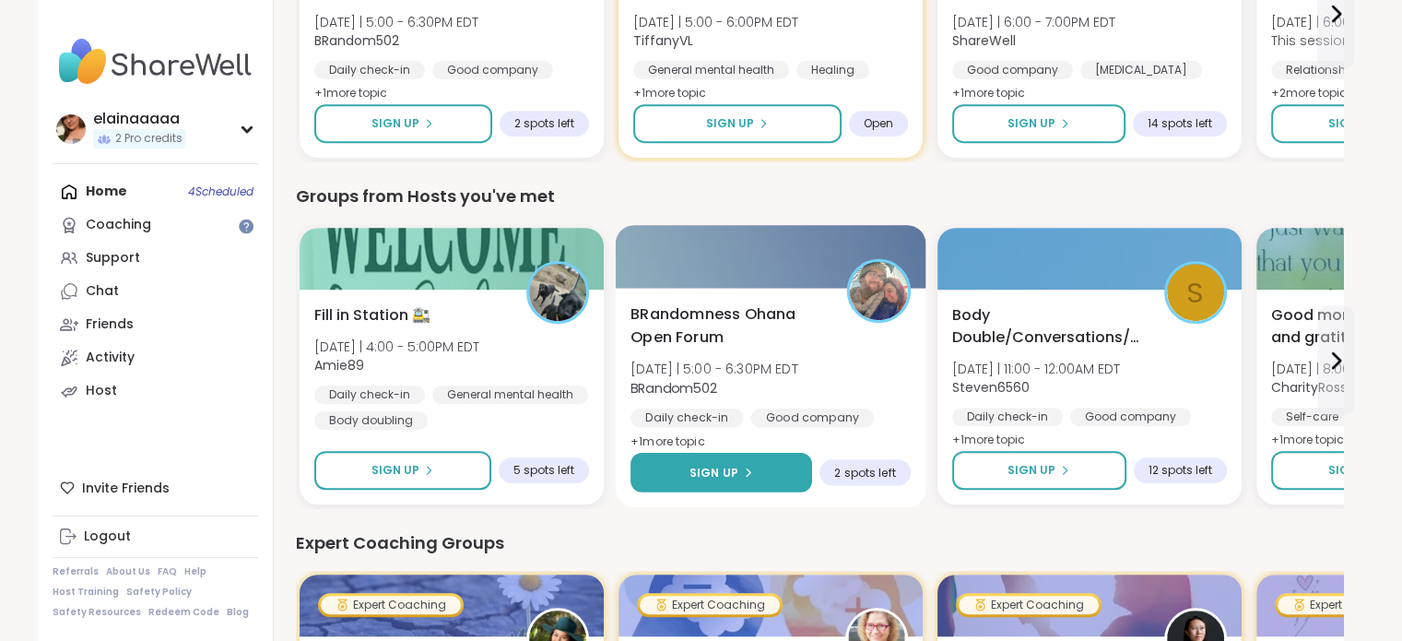
click at [762, 475] on button "Sign Up" at bounding box center [722, 473] width 182 height 40
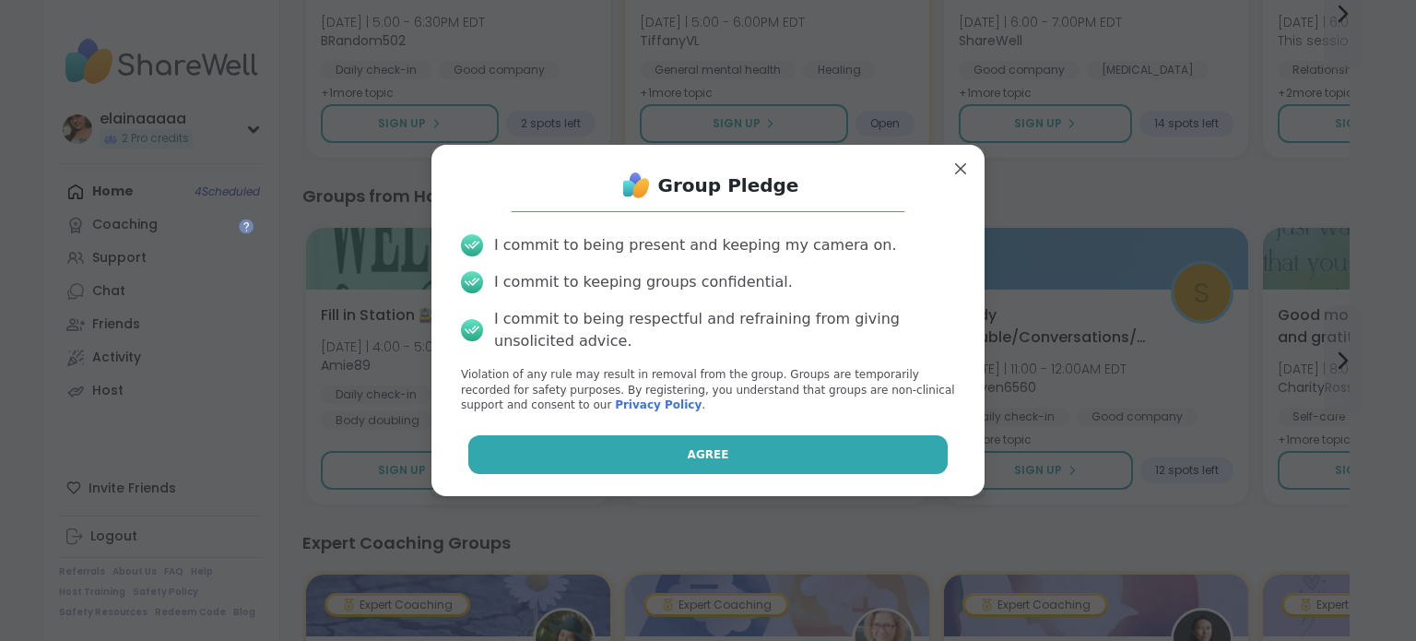
click at [762, 471] on button "Agree" at bounding box center [708, 454] width 480 height 39
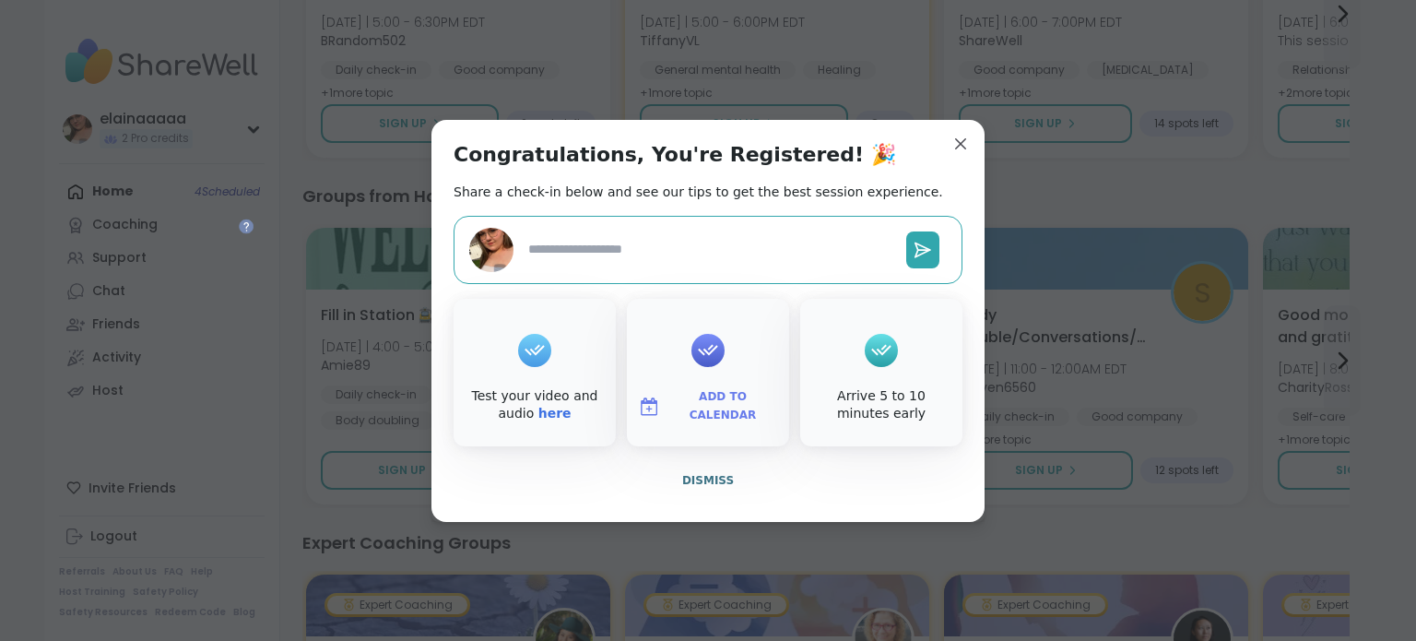
type textarea "*"
click at [705, 490] on button "Dismiss" at bounding box center [708, 480] width 509 height 39
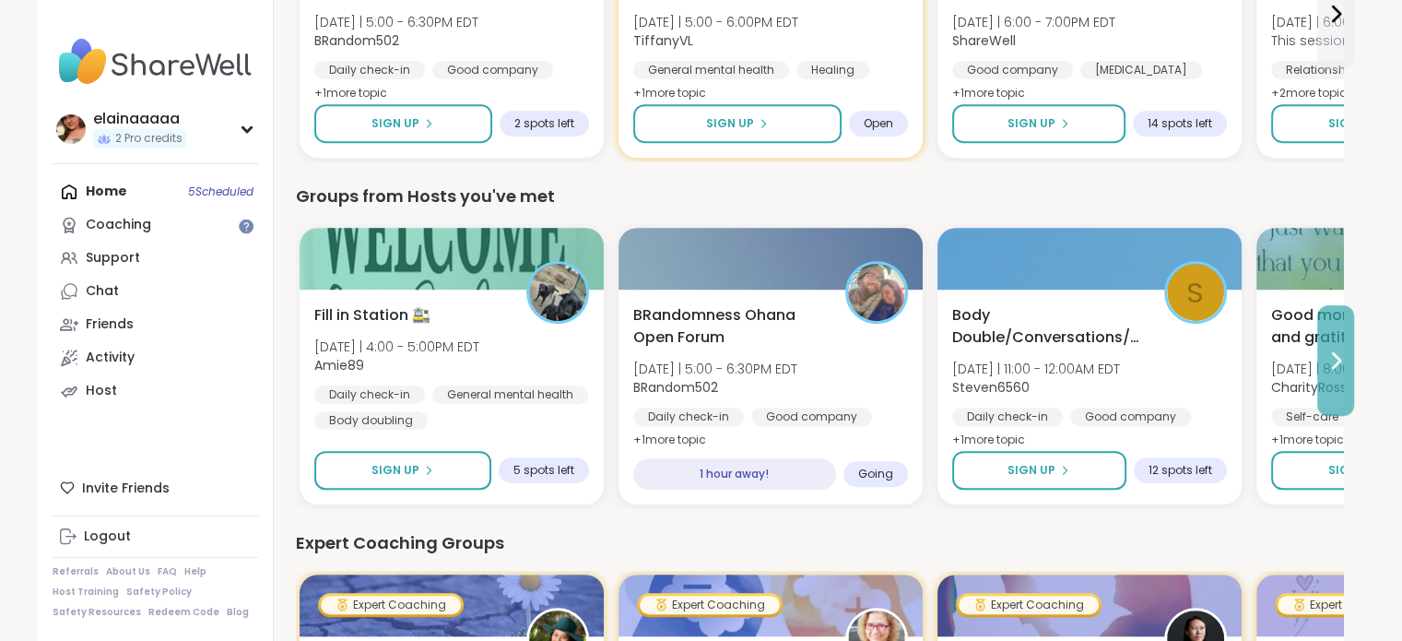
click at [1345, 353] on icon at bounding box center [1336, 360] width 22 height 22
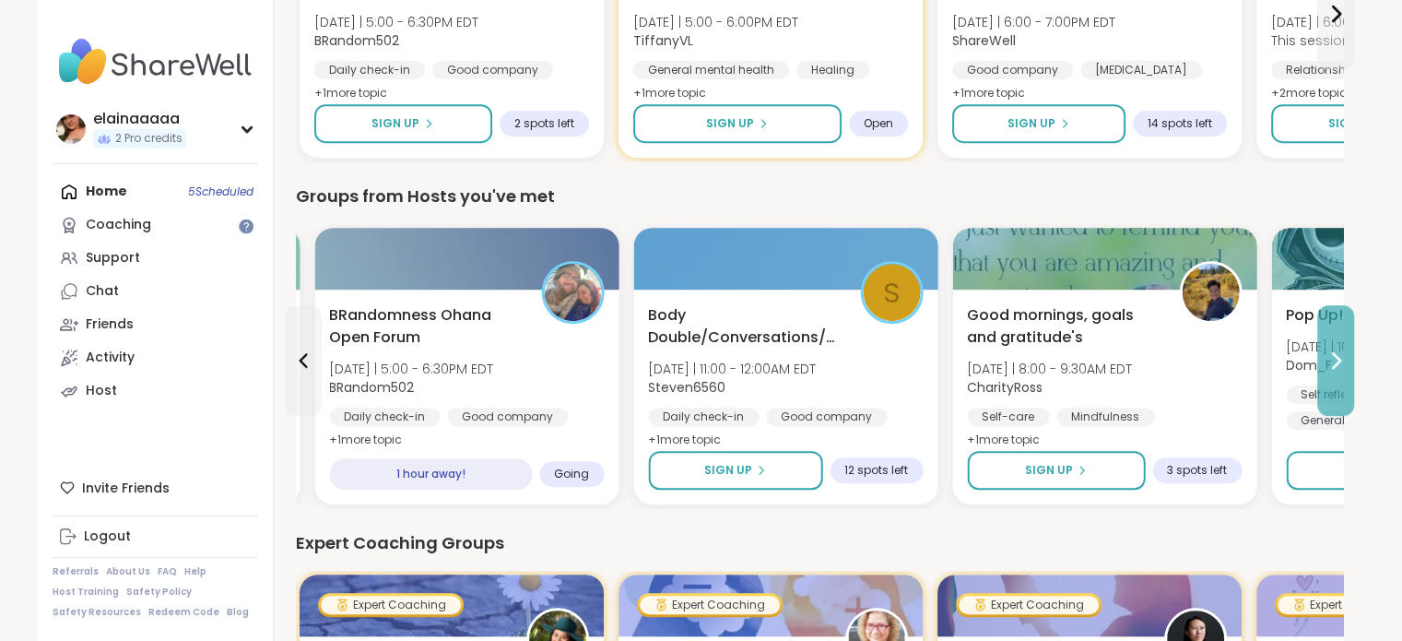
click at [1345, 353] on icon at bounding box center [1336, 360] width 22 height 22
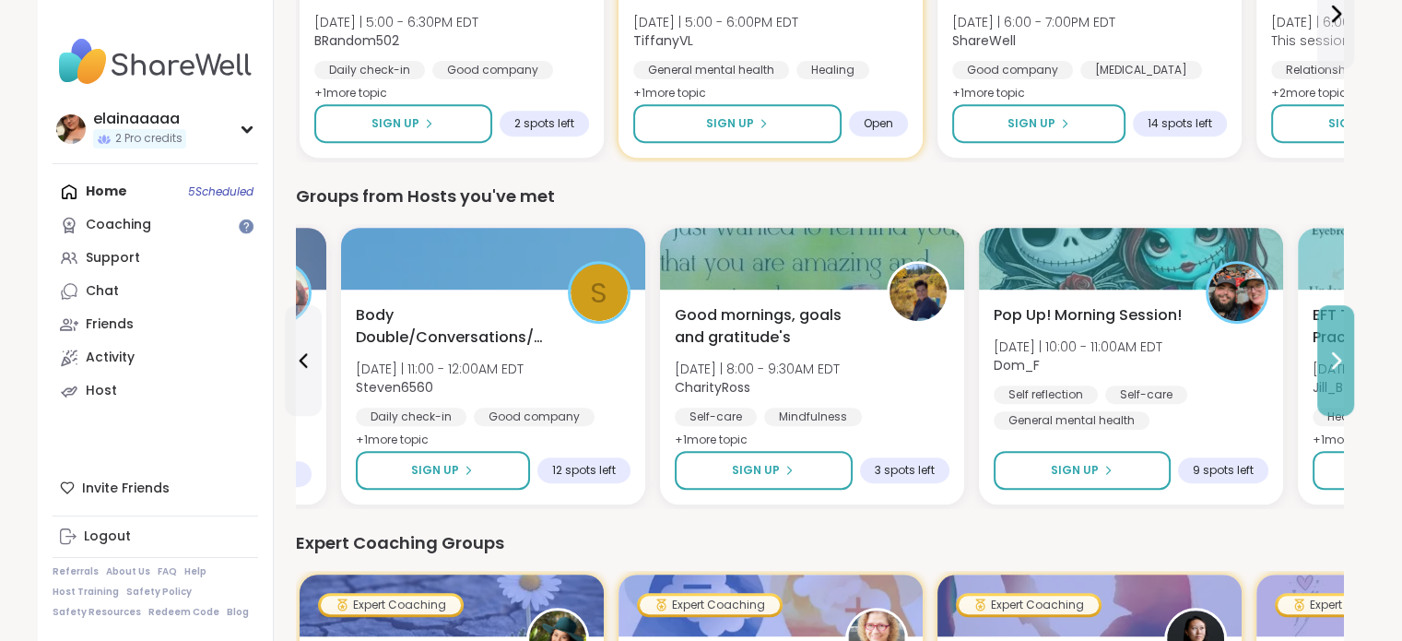
click at [1345, 353] on icon at bounding box center [1336, 360] width 22 height 22
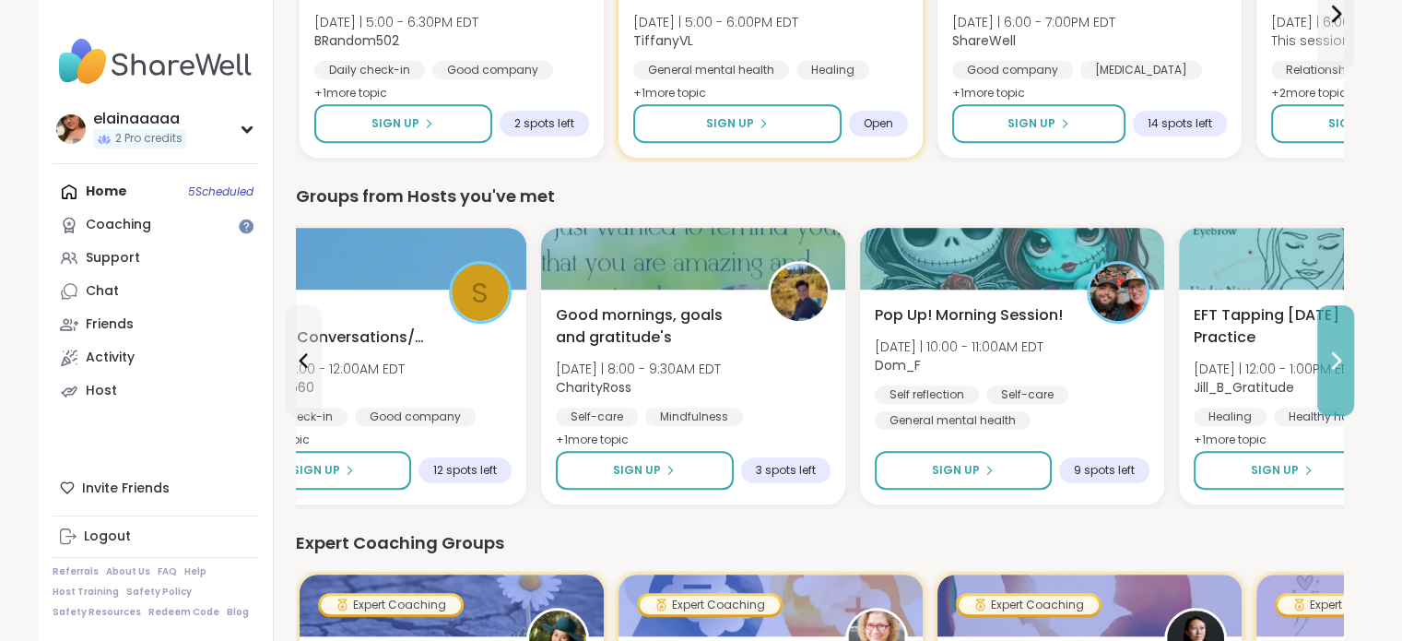
click at [1345, 353] on icon at bounding box center [1336, 360] width 22 height 22
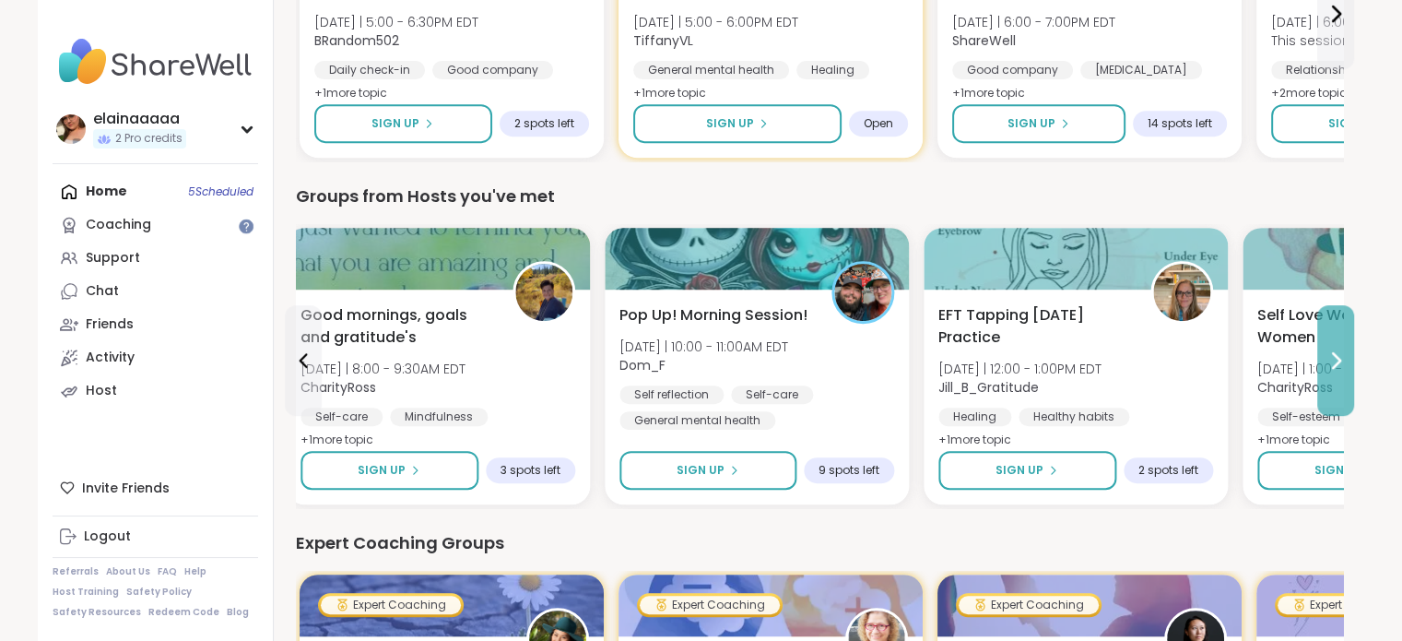
click at [1345, 353] on icon at bounding box center [1336, 360] width 22 height 22
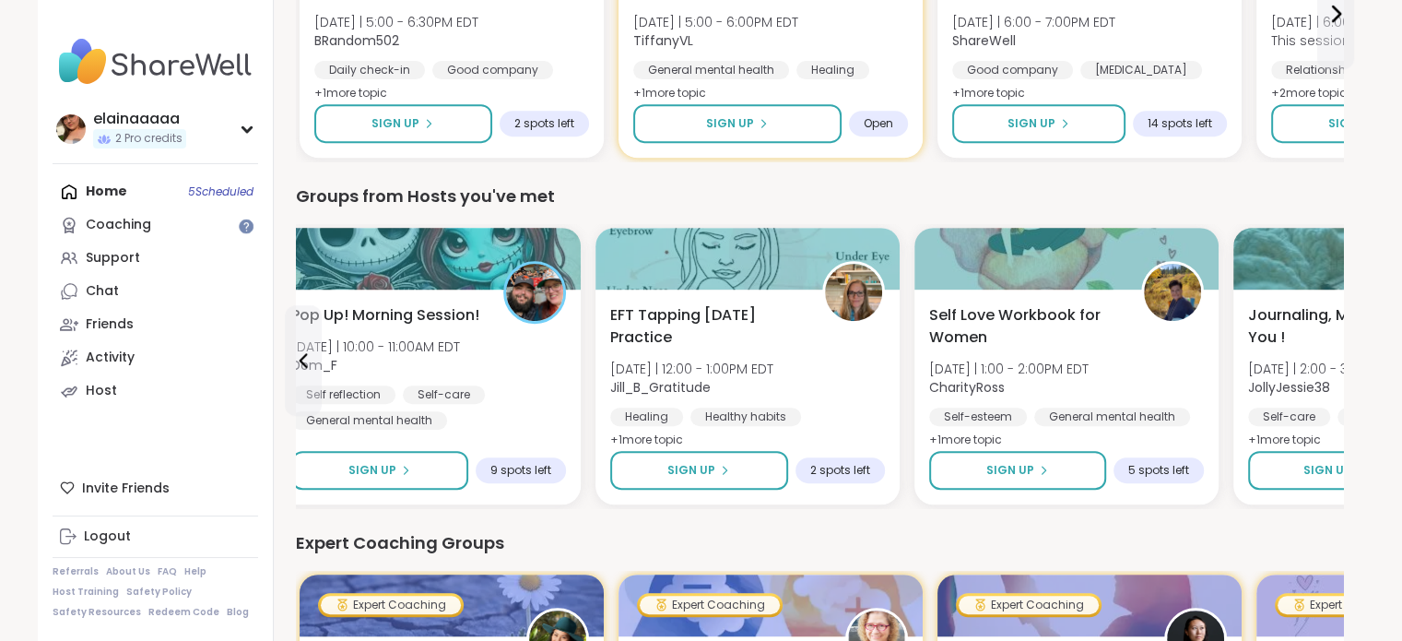
click at [1345, 353] on div "2 Welcome to ShareWell You have 2 available Pro credit s to book a coaching gro…" at bounding box center [820, 414] width 1092 height 2389
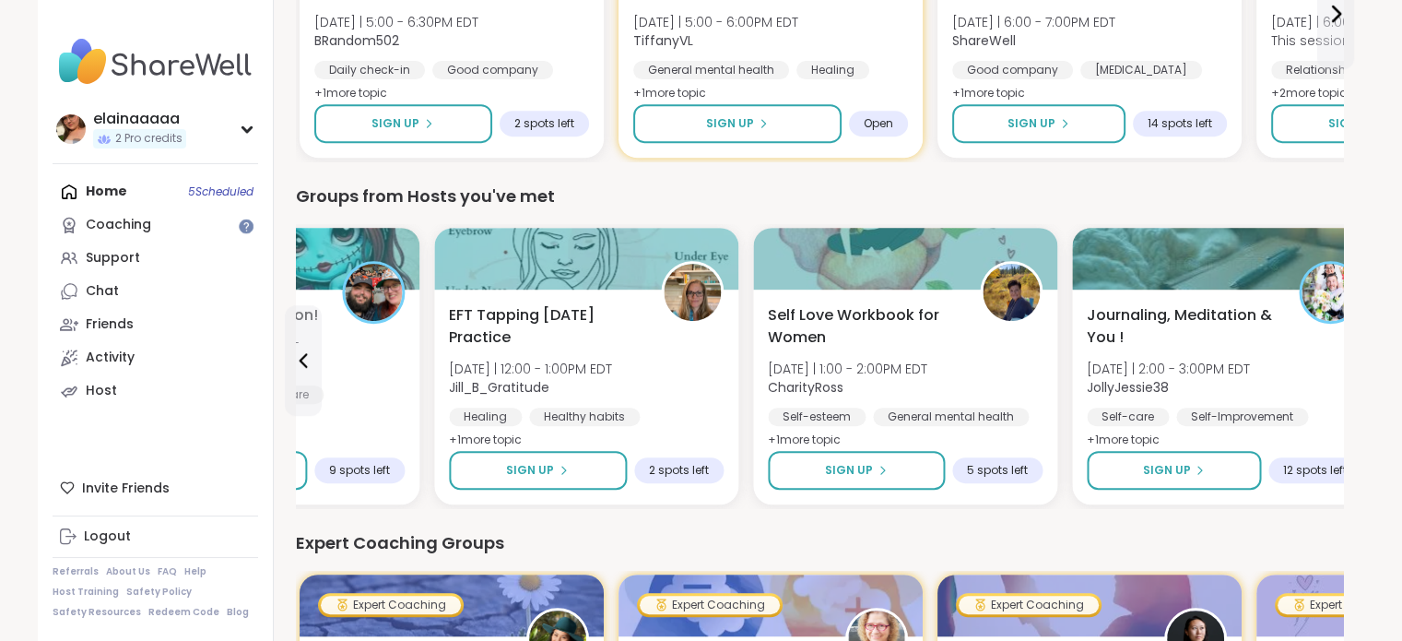
click at [1345, 353] on div "2 Welcome to ShareWell You have 2 available Pro credit s to book a coaching gro…" at bounding box center [820, 414] width 1092 height 2389
